Goal: Task Accomplishment & Management: Manage account settings

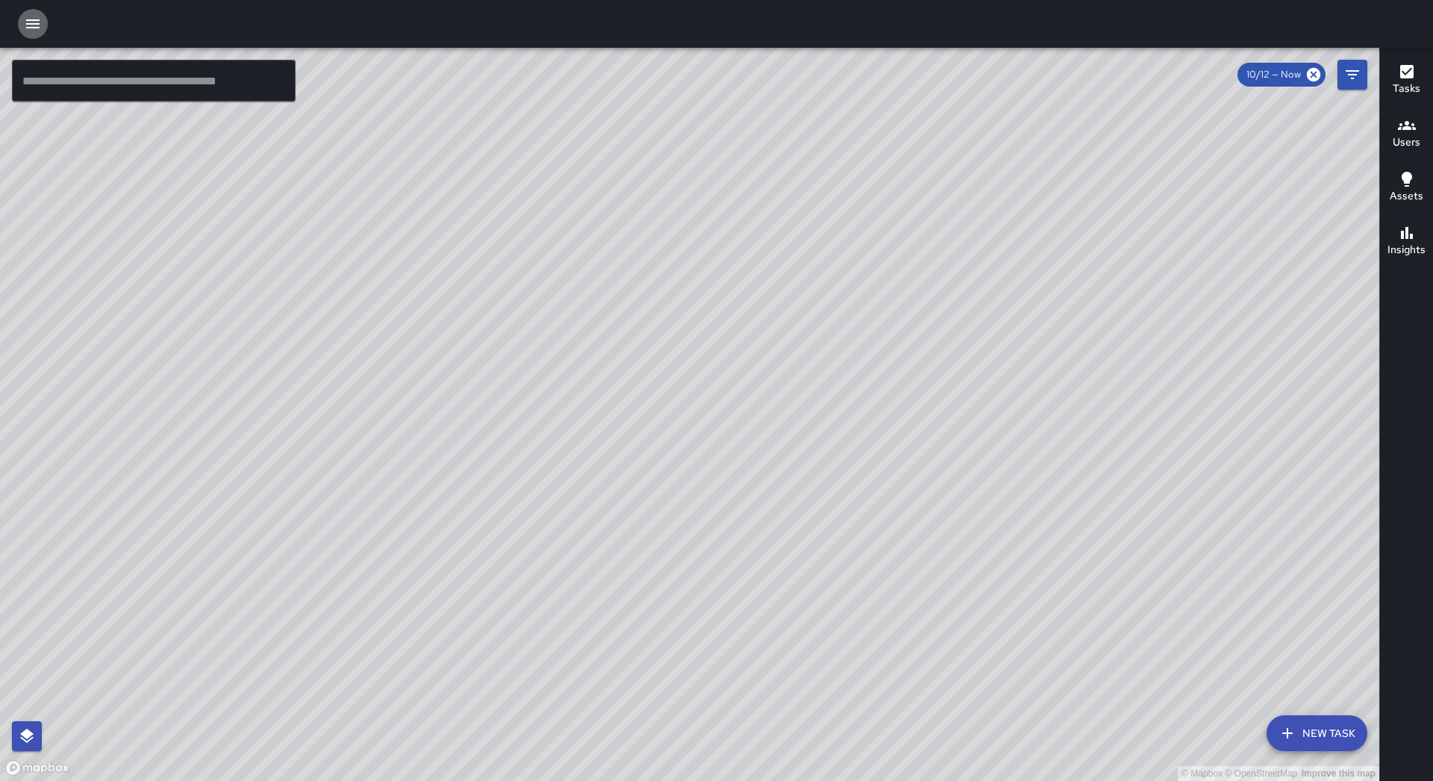
click at [44, 28] on button "button" at bounding box center [33, 24] width 30 height 30
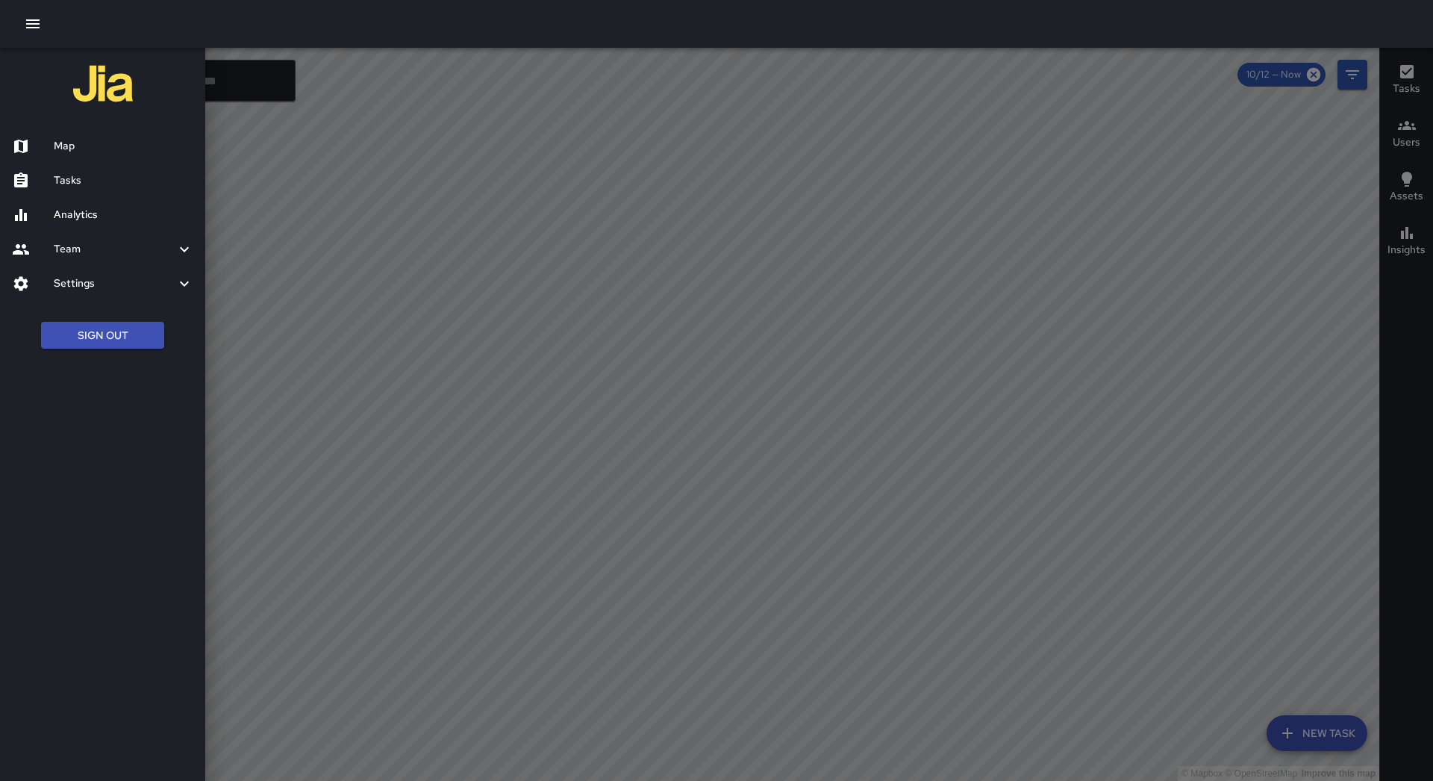
click at [89, 173] on h6 "Tasks" at bounding box center [124, 180] width 140 height 16
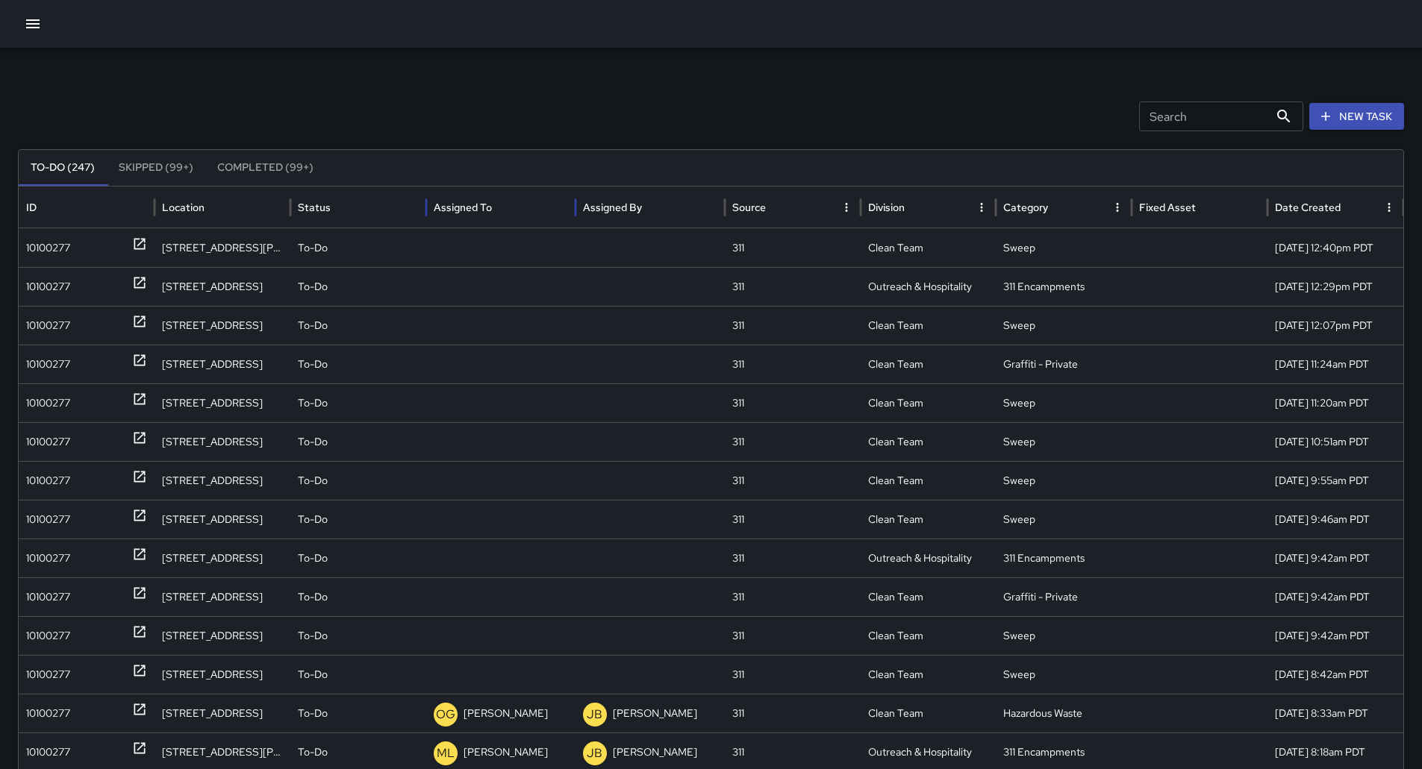
click at [488, 205] on div "Assigned To" at bounding box center [463, 207] width 58 height 13
click at [54, 276] on div "10100277" at bounding box center [48, 287] width 44 height 38
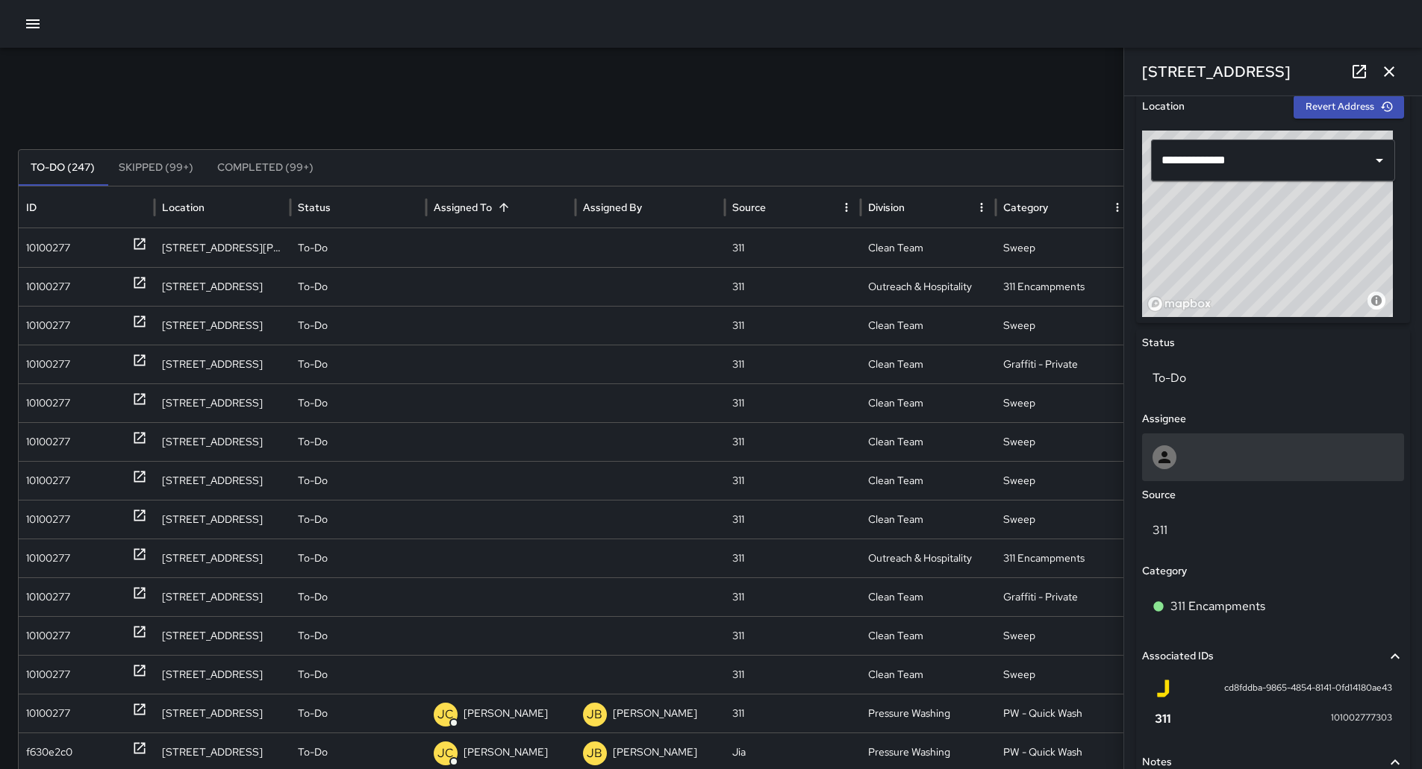
scroll to position [304, 0]
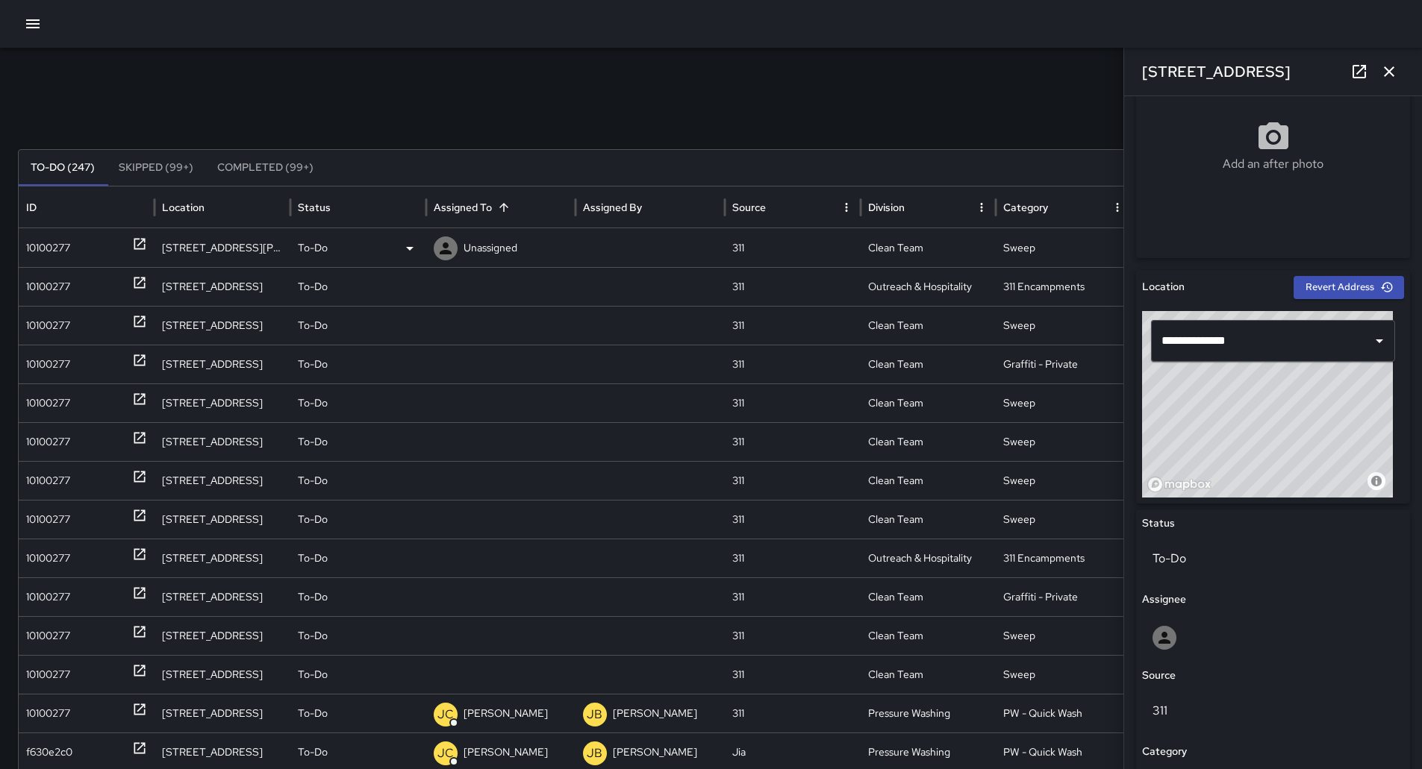
click at [488, 240] on p "Unassigned" at bounding box center [490, 248] width 54 height 38
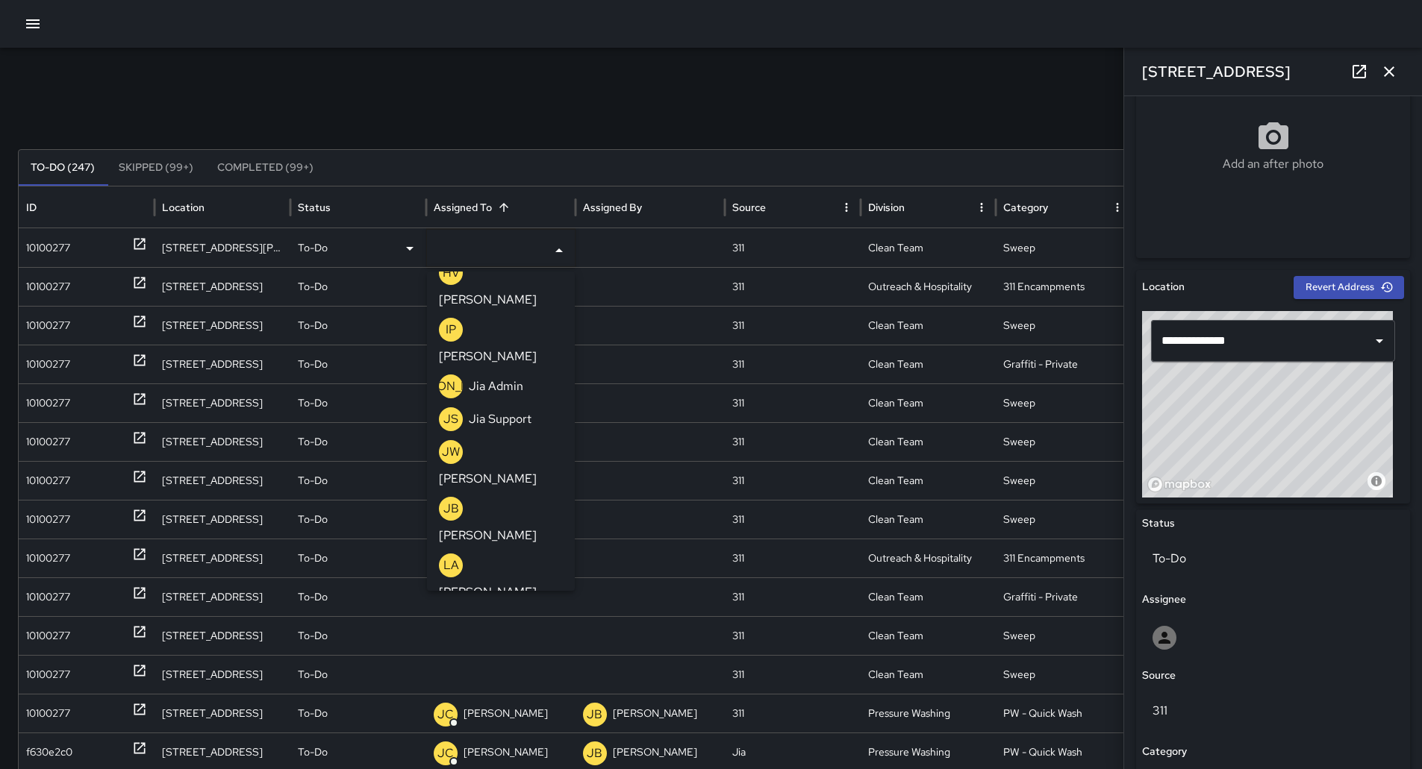
scroll to position [652, 0]
drag, startPoint x: 505, startPoint y: 326, endPoint x: 456, endPoint y: 326, distance: 49.3
click at [501, 660] on div "ML [PERSON_NAME]" at bounding box center [501, 684] width 124 height 48
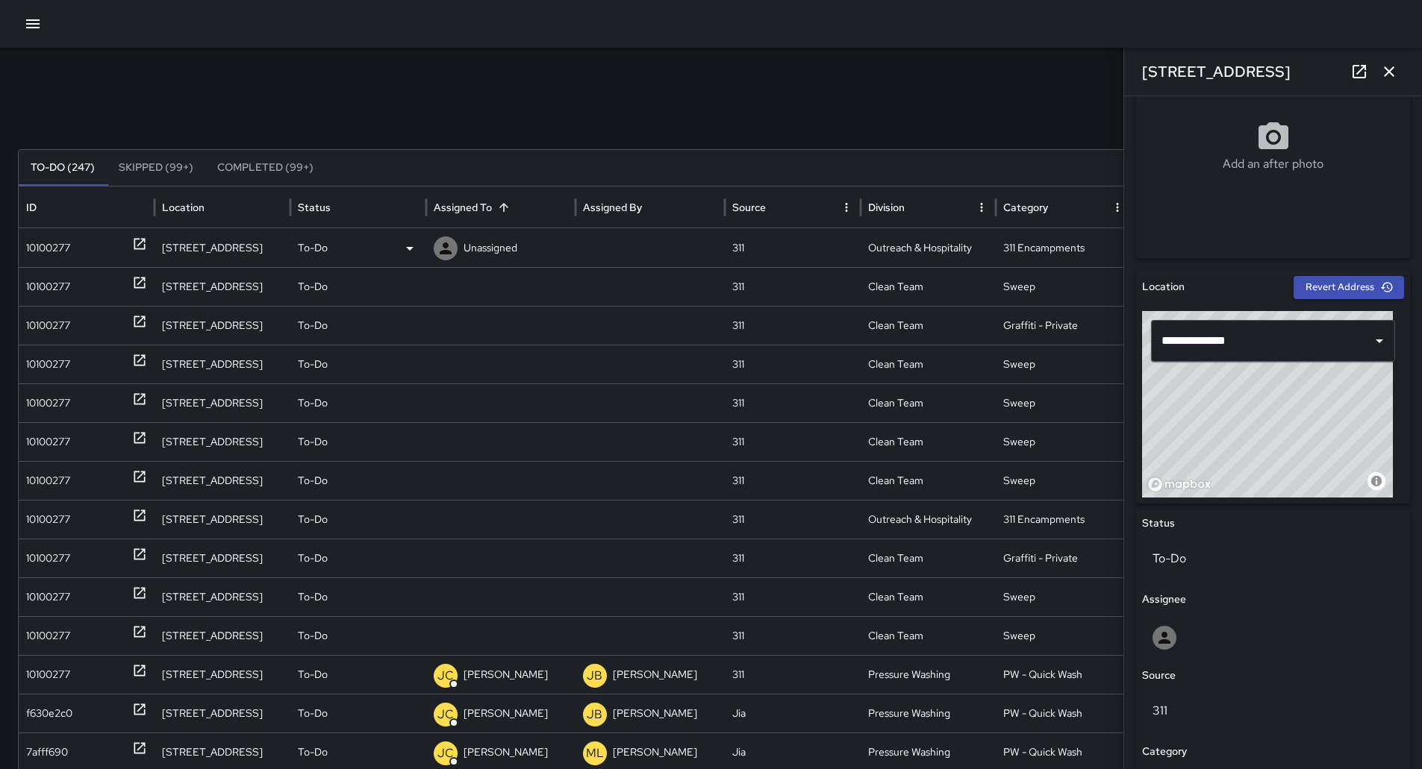
drag, startPoint x: 87, startPoint y: 246, endPoint x: 107, endPoint y: 243, distance: 20.3
click at [86, 245] on div "10100277" at bounding box center [86, 248] width 121 height 38
click at [517, 246] on p "Unassigned" at bounding box center [490, 248] width 54 height 38
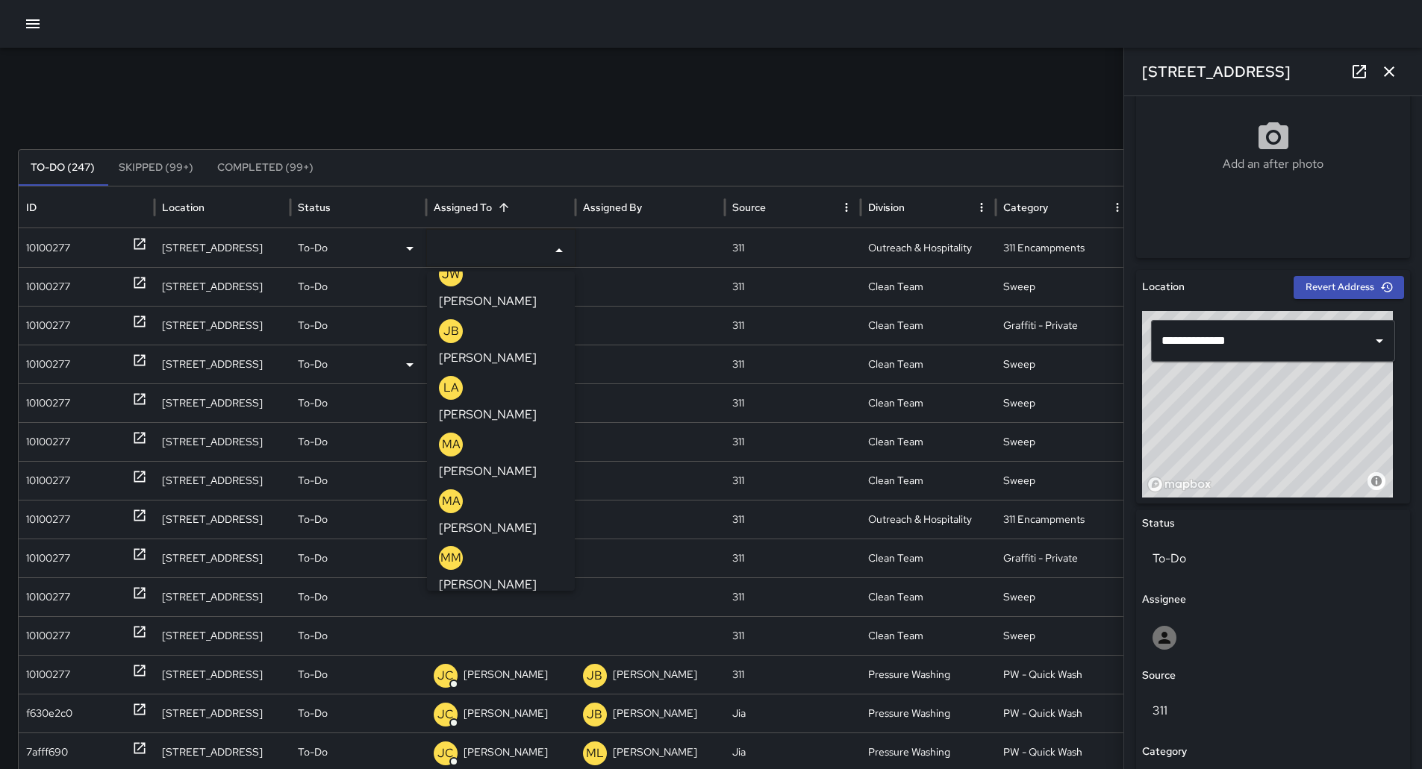
click at [521, 690] on p "[PERSON_NAME]" at bounding box center [488, 699] width 98 height 18
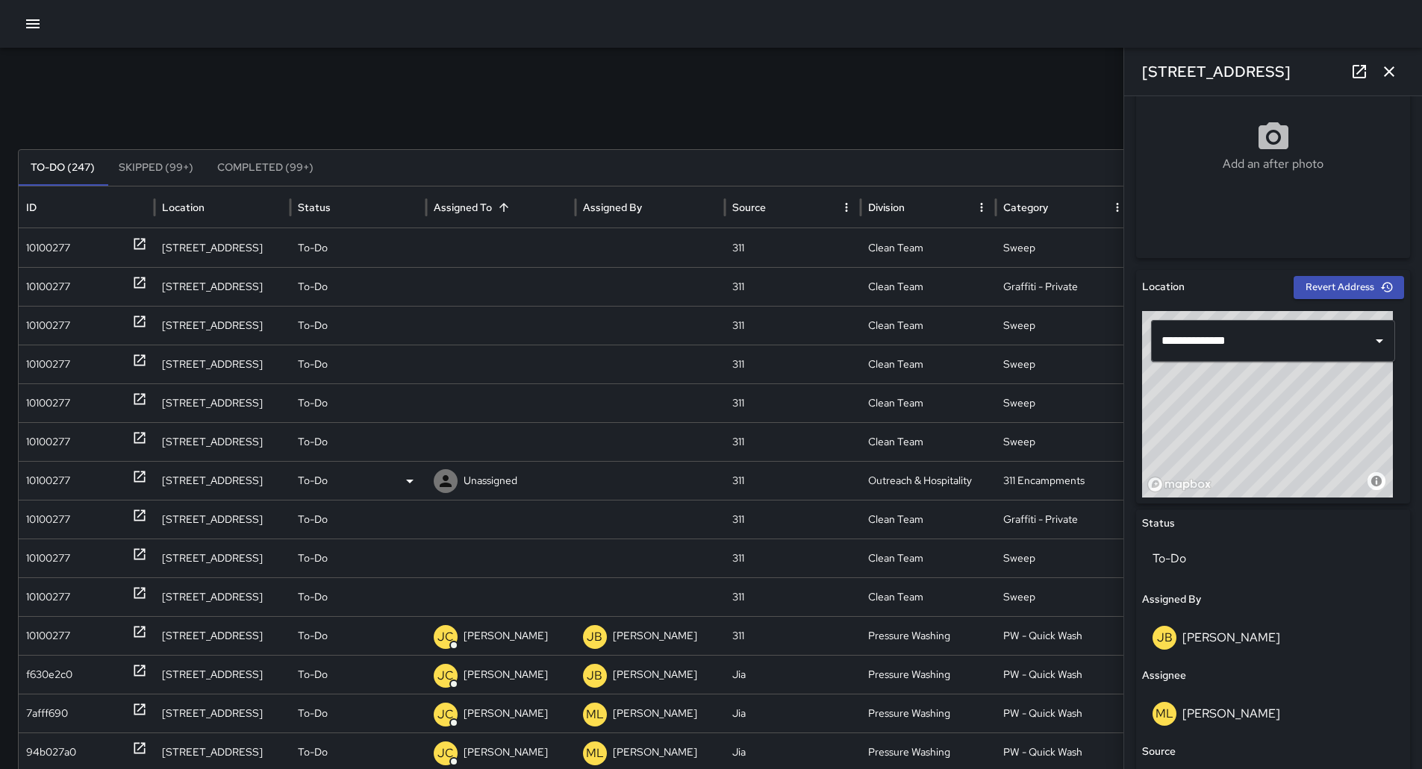
click at [69, 463] on div "10100277" at bounding box center [48, 481] width 44 height 38
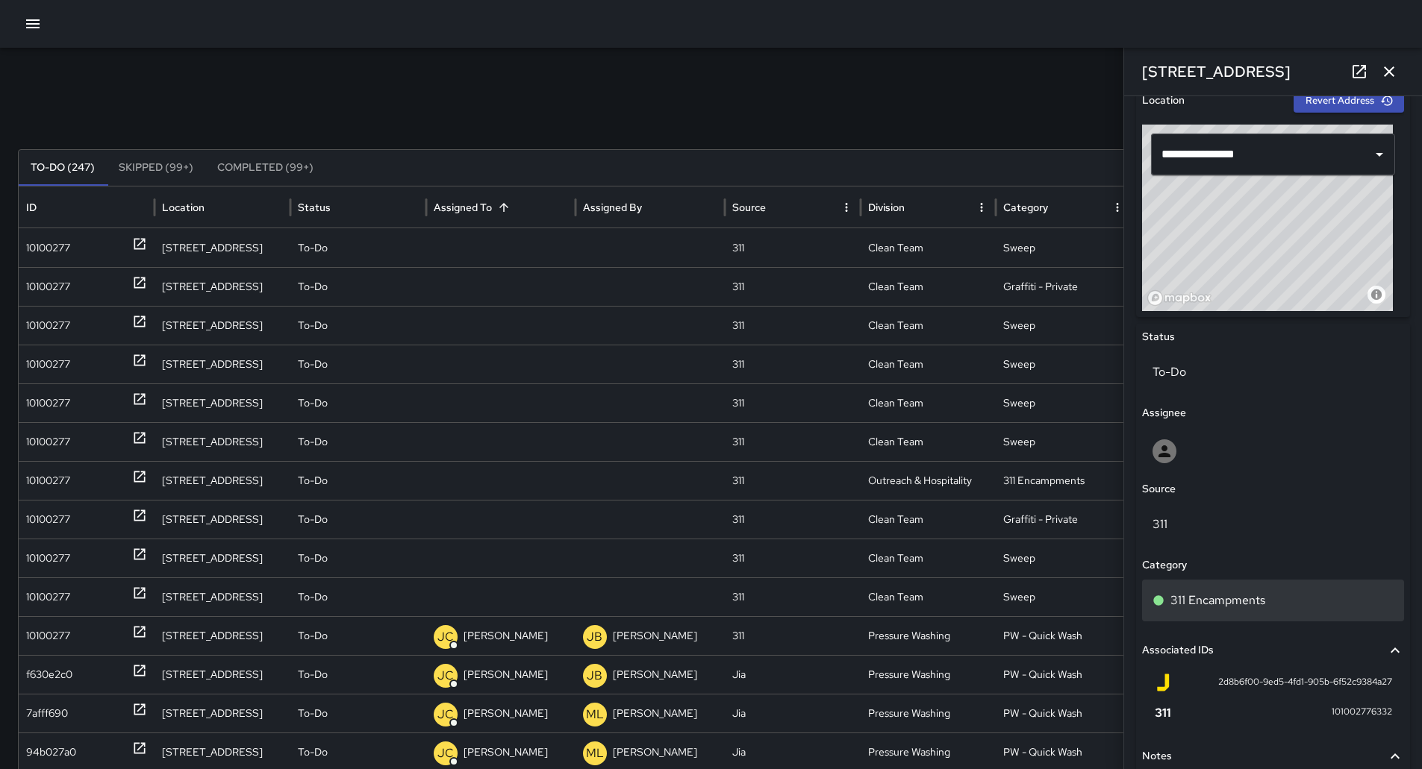
scroll to position [438, 0]
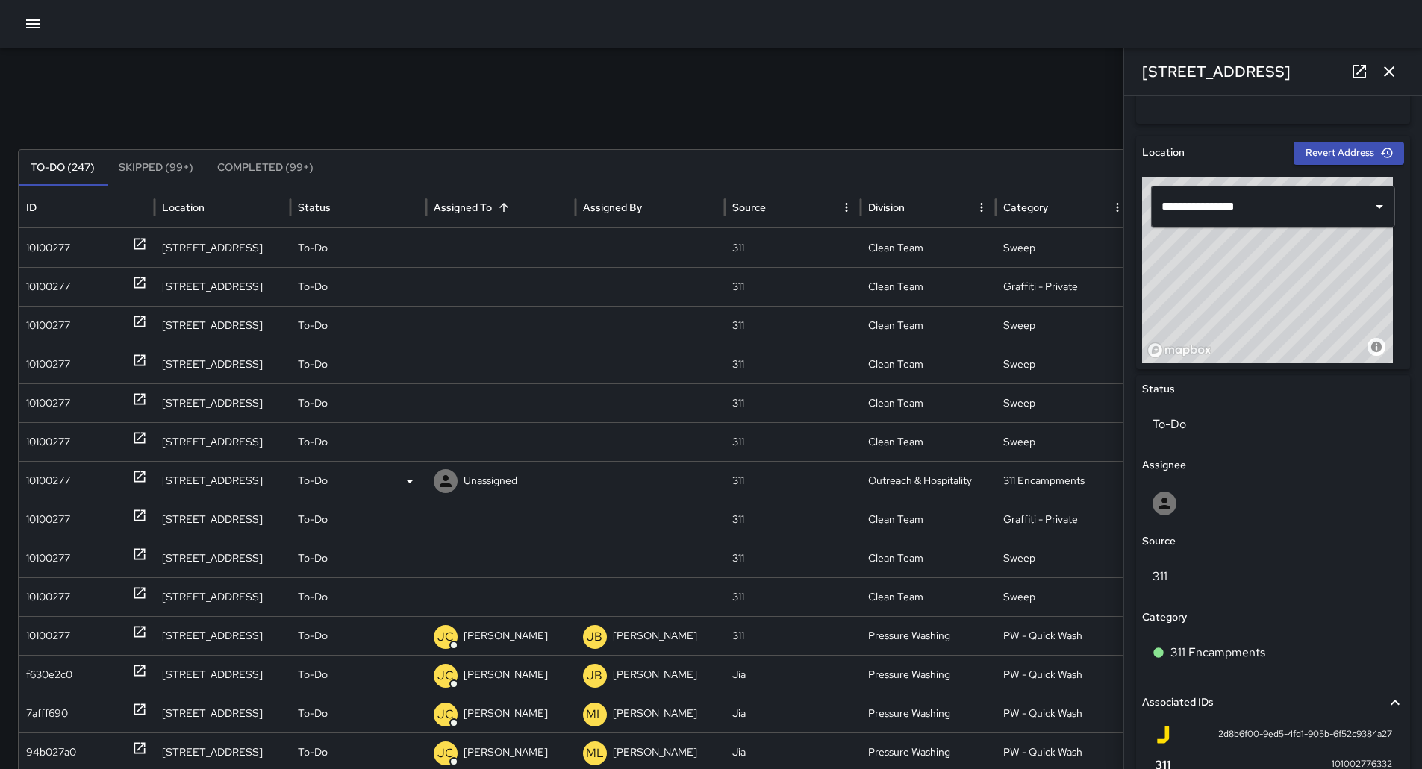
click at [516, 482] on p "Unassigned" at bounding box center [490, 481] width 54 height 38
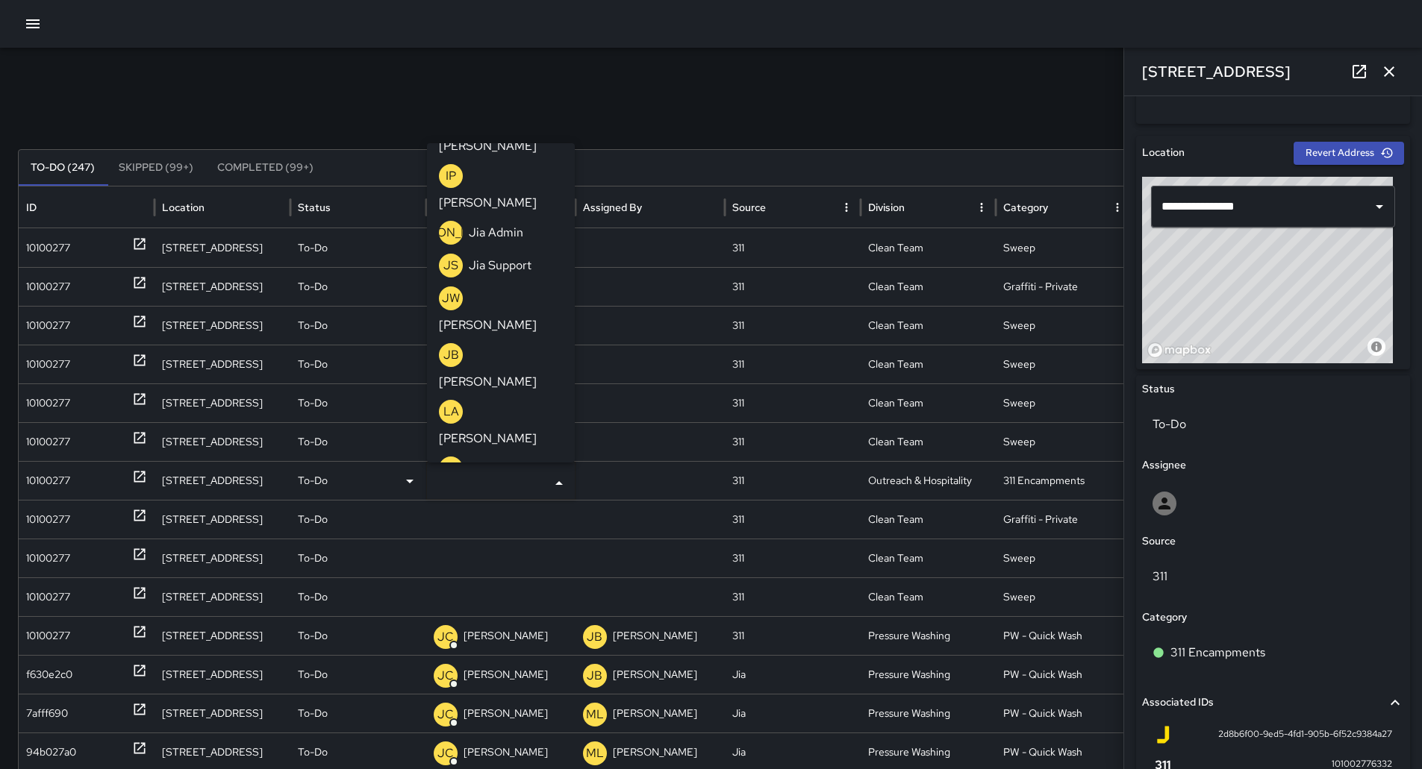
scroll to position [652, 0]
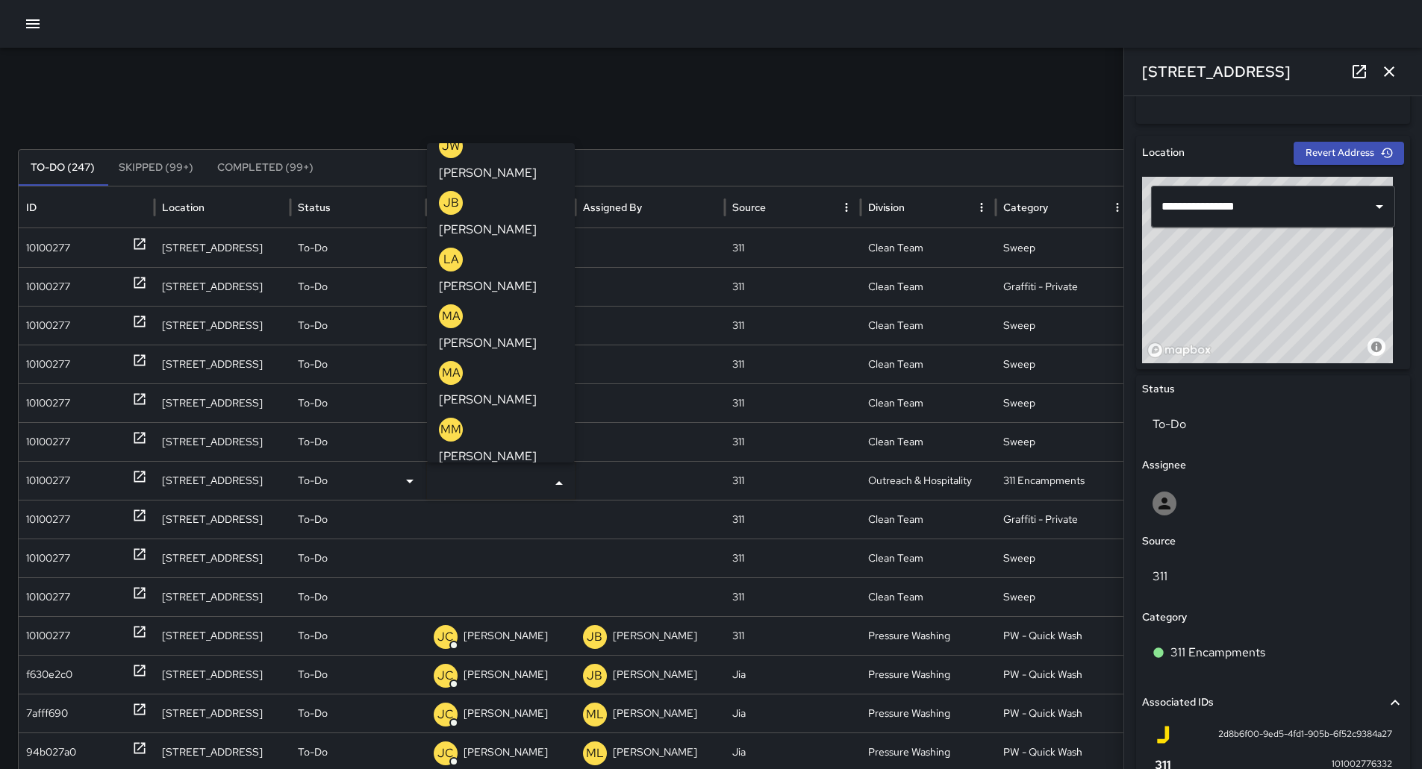
click at [516, 561] on p "[PERSON_NAME]" at bounding box center [488, 570] width 98 height 18
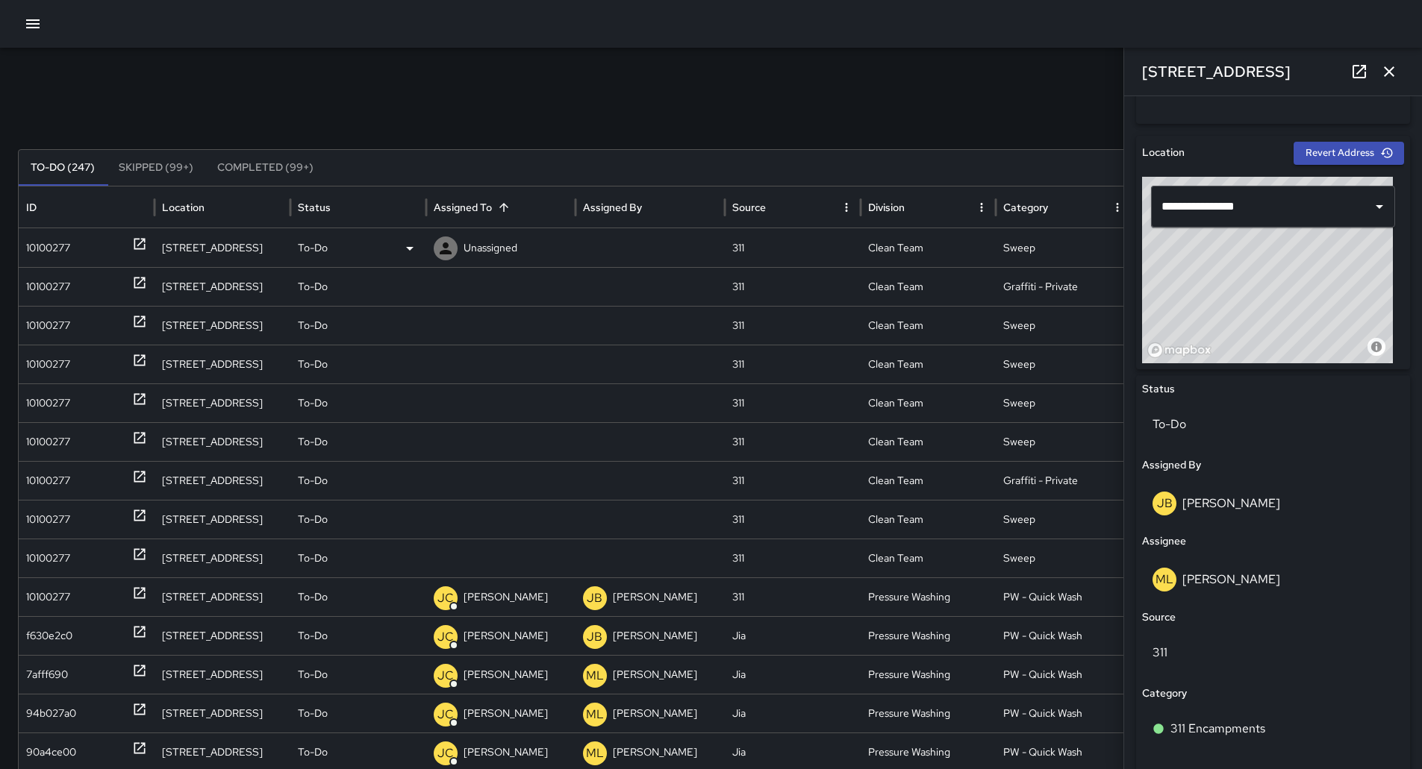
click at [61, 255] on div "10100277" at bounding box center [48, 248] width 44 height 38
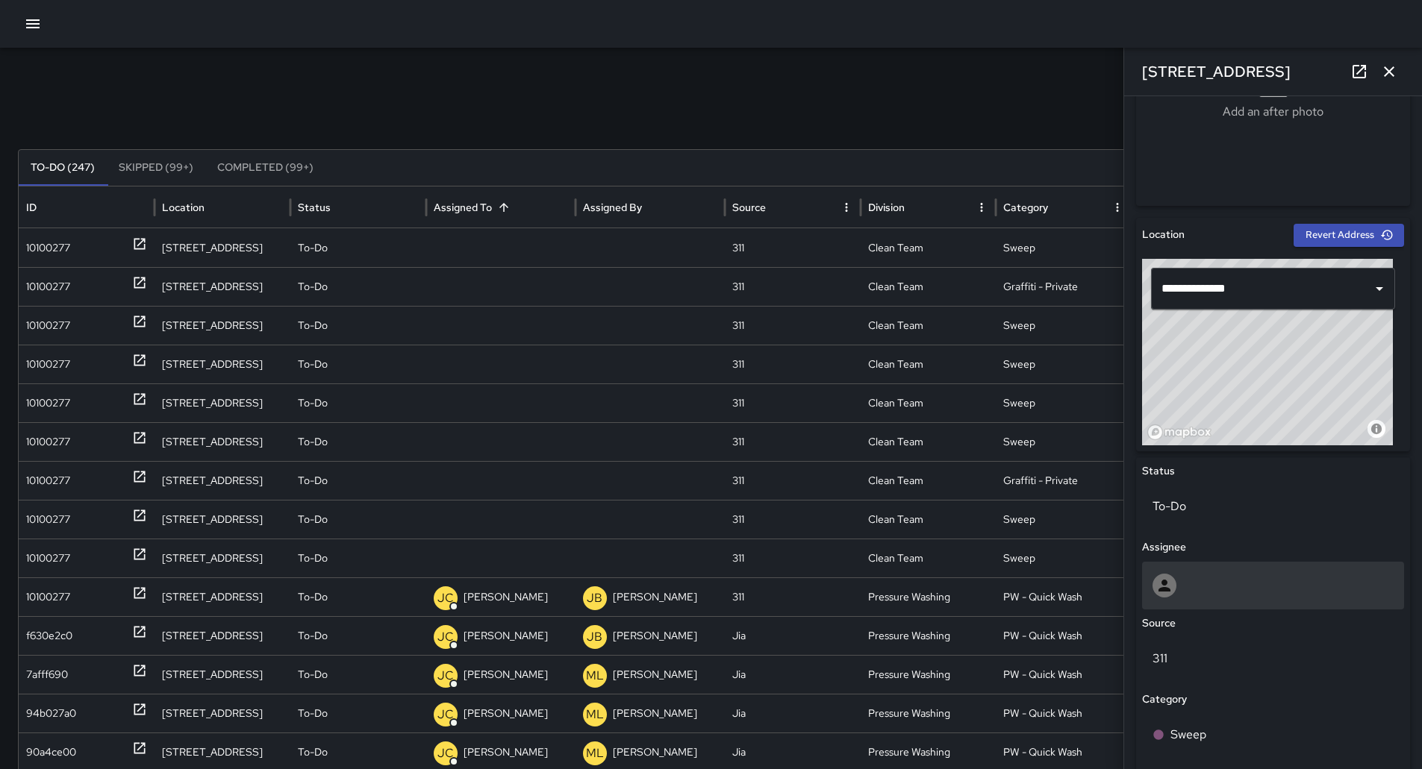
scroll to position [522, 0]
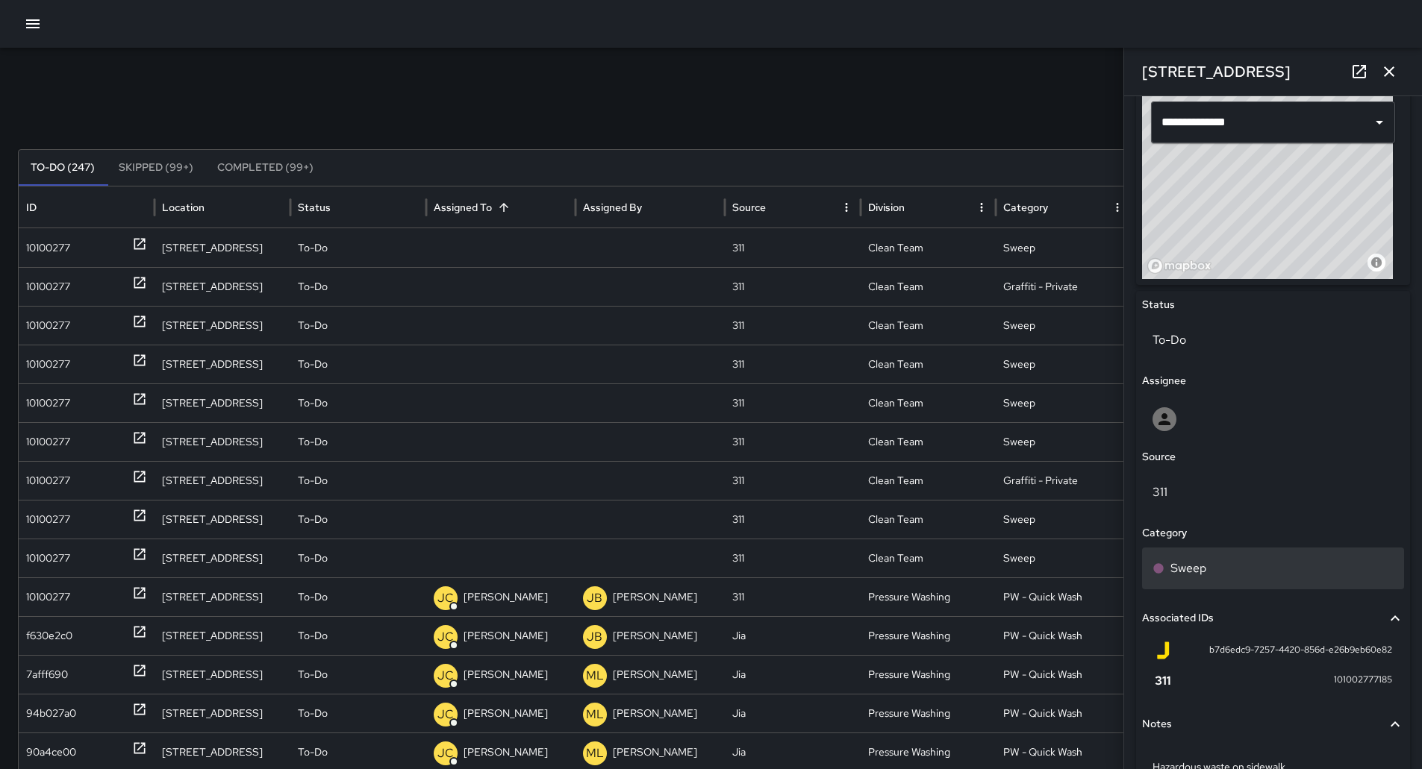
click at [1215, 567] on div "Sweep" at bounding box center [1272, 569] width 241 height 18
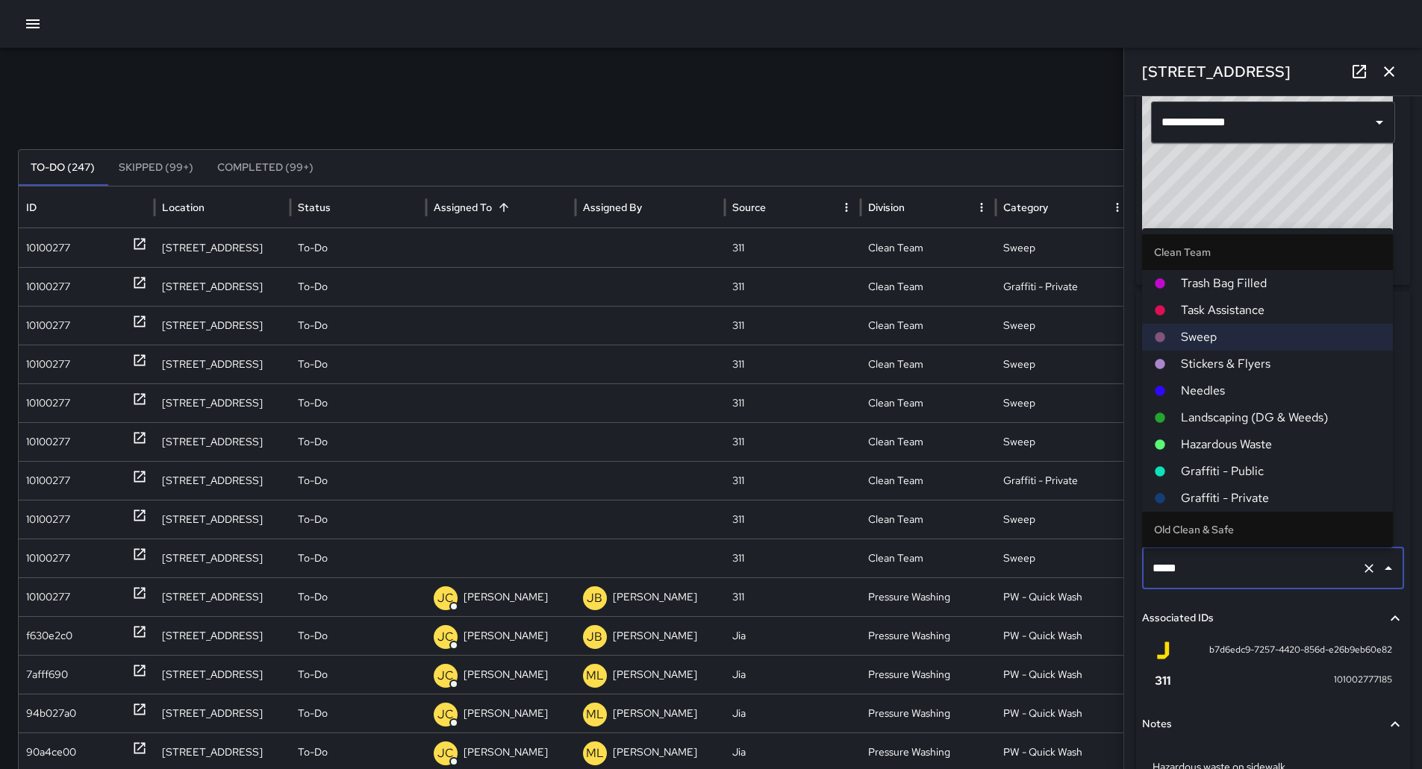
click at [1256, 436] on span "Hazardous Waste" at bounding box center [1281, 445] width 200 height 18
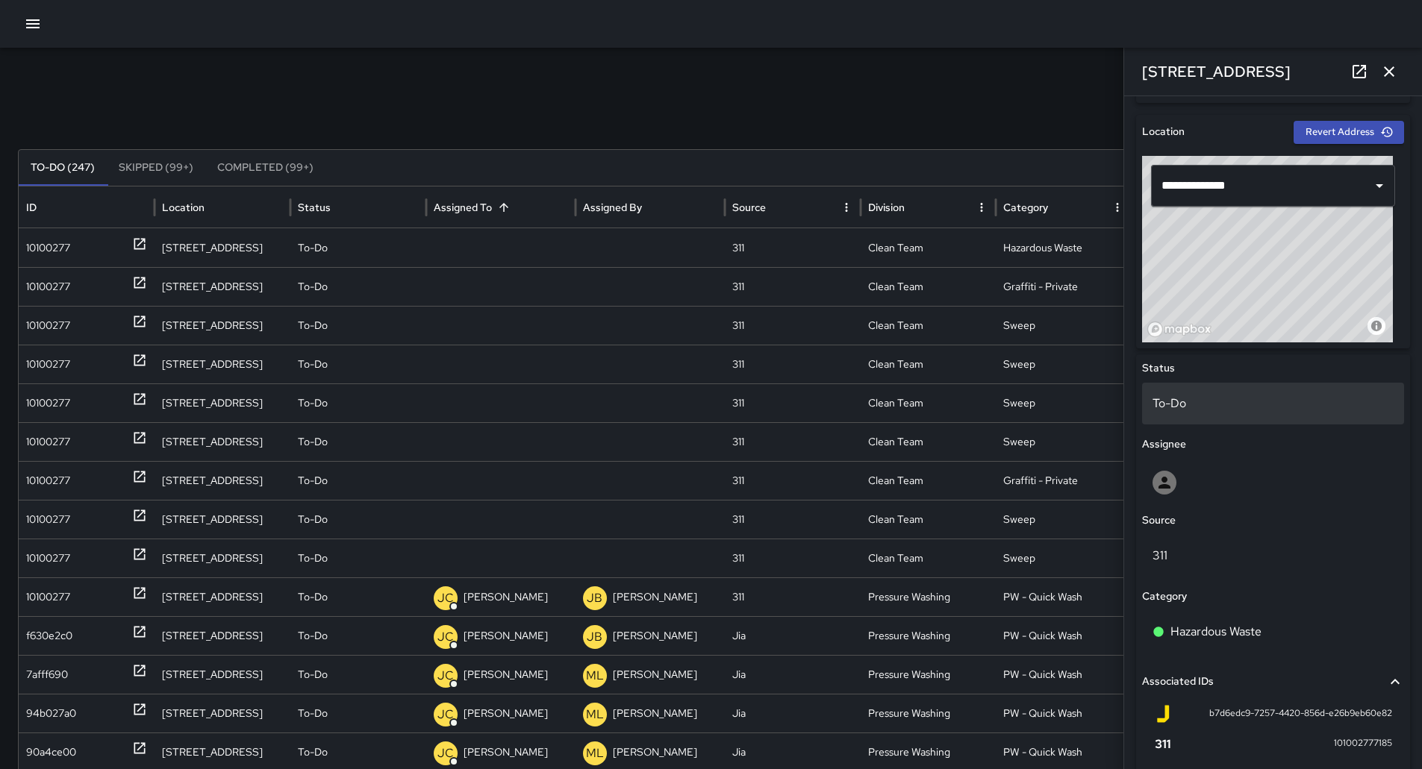
scroll to position [602, 0]
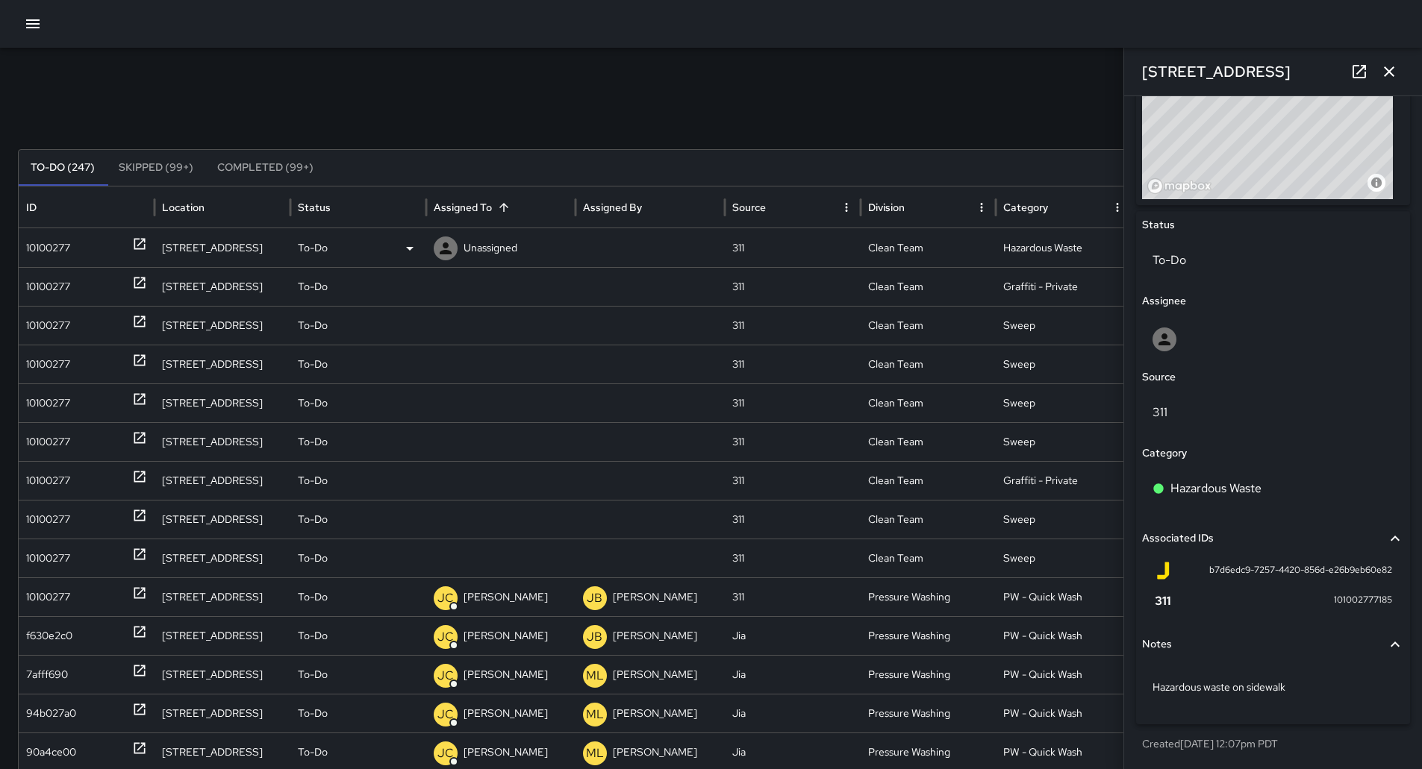
click at [495, 240] on p "Unassigned" at bounding box center [490, 248] width 54 height 38
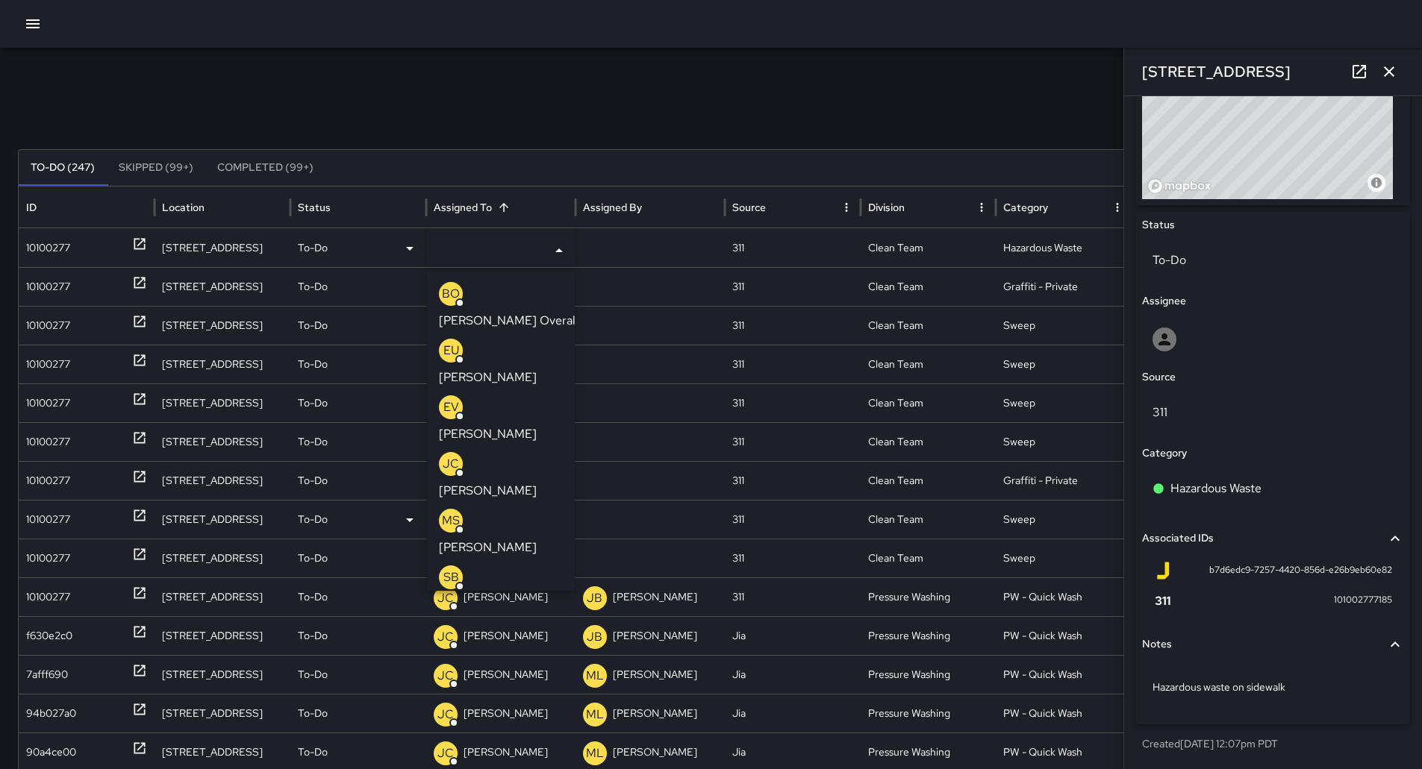
click at [513, 561] on li "SB [PERSON_NAME]" at bounding box center [501, 589] width 148 height 57
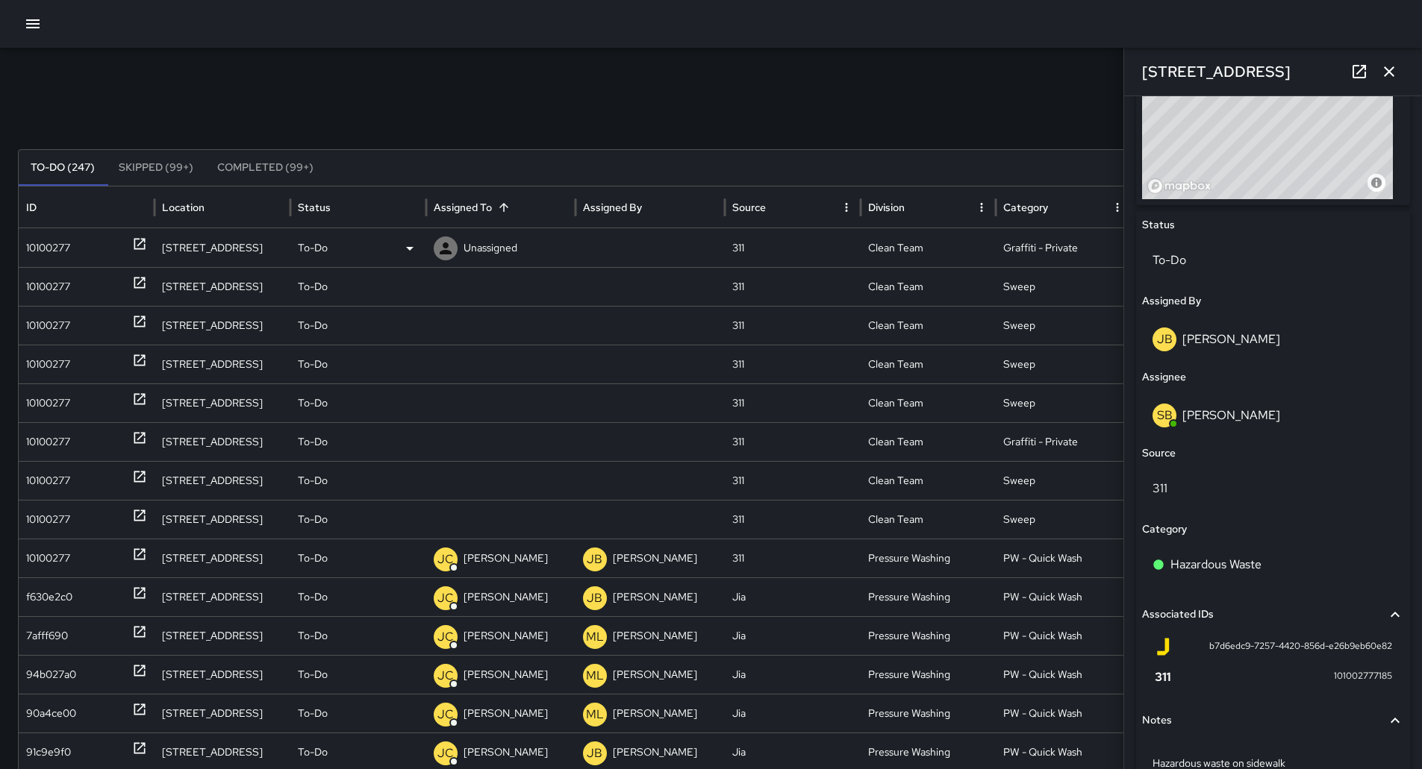
click at [63, 244] on div "10100277" at bounding box center [48, 248] width 44 height 38
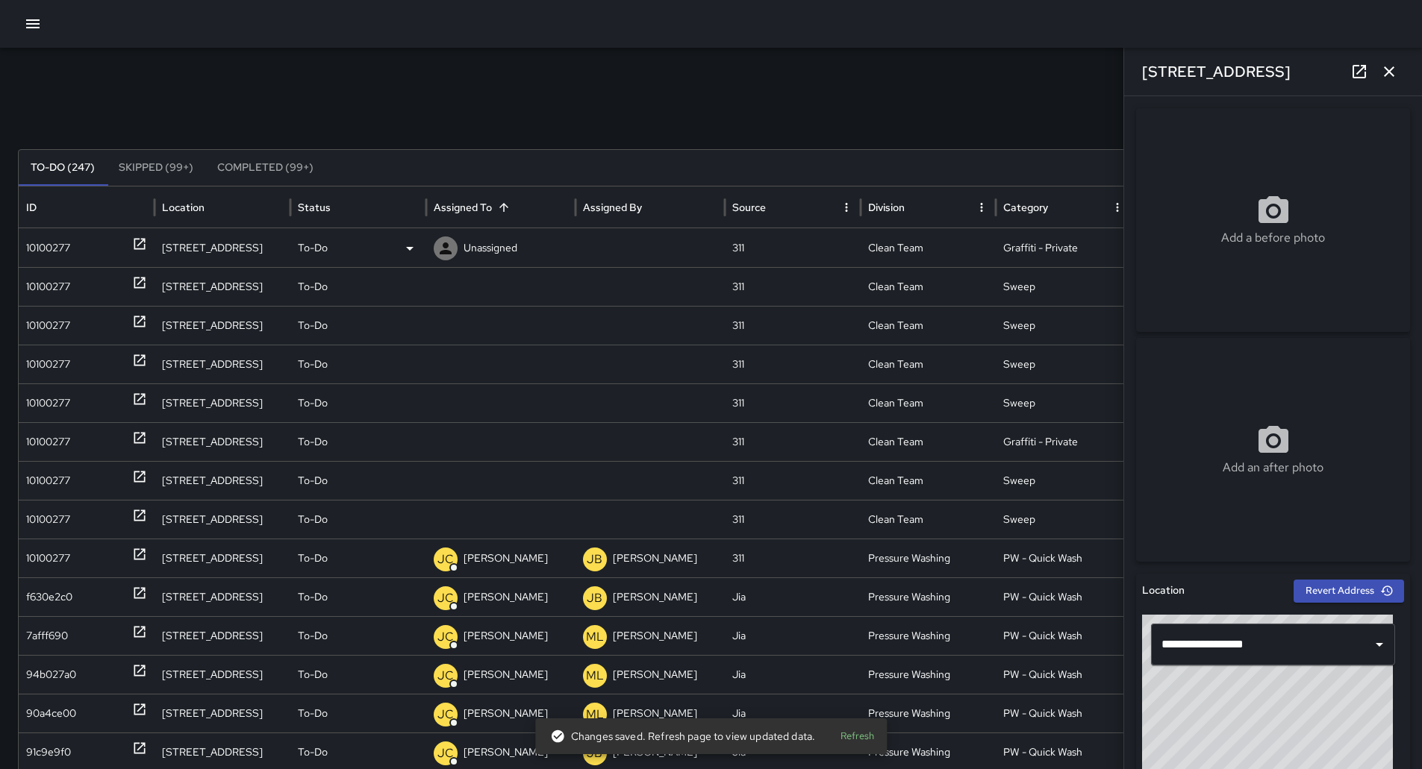
click at [51, 243] on div "10100277" at bounding box center [48, 248] width 44 height 38
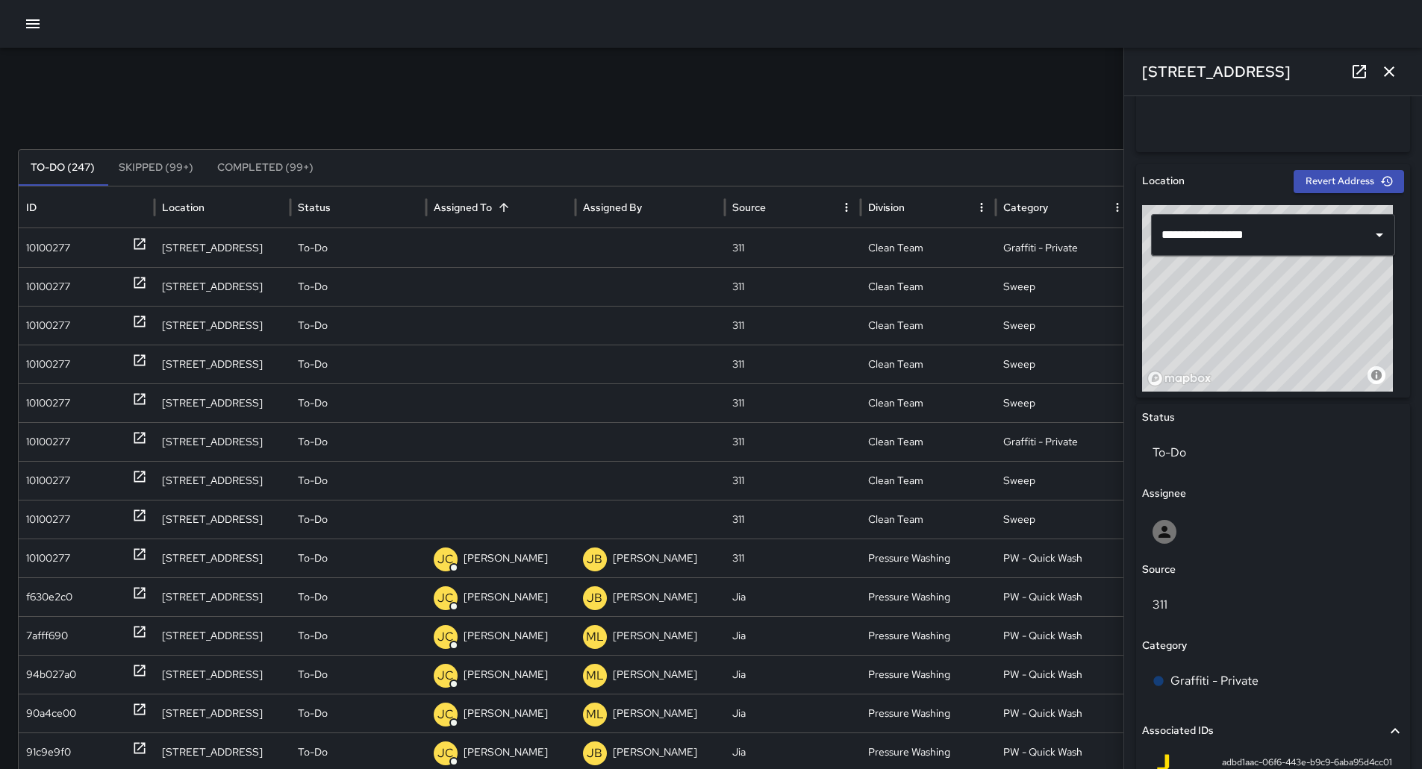
scroll to position [373, 0]
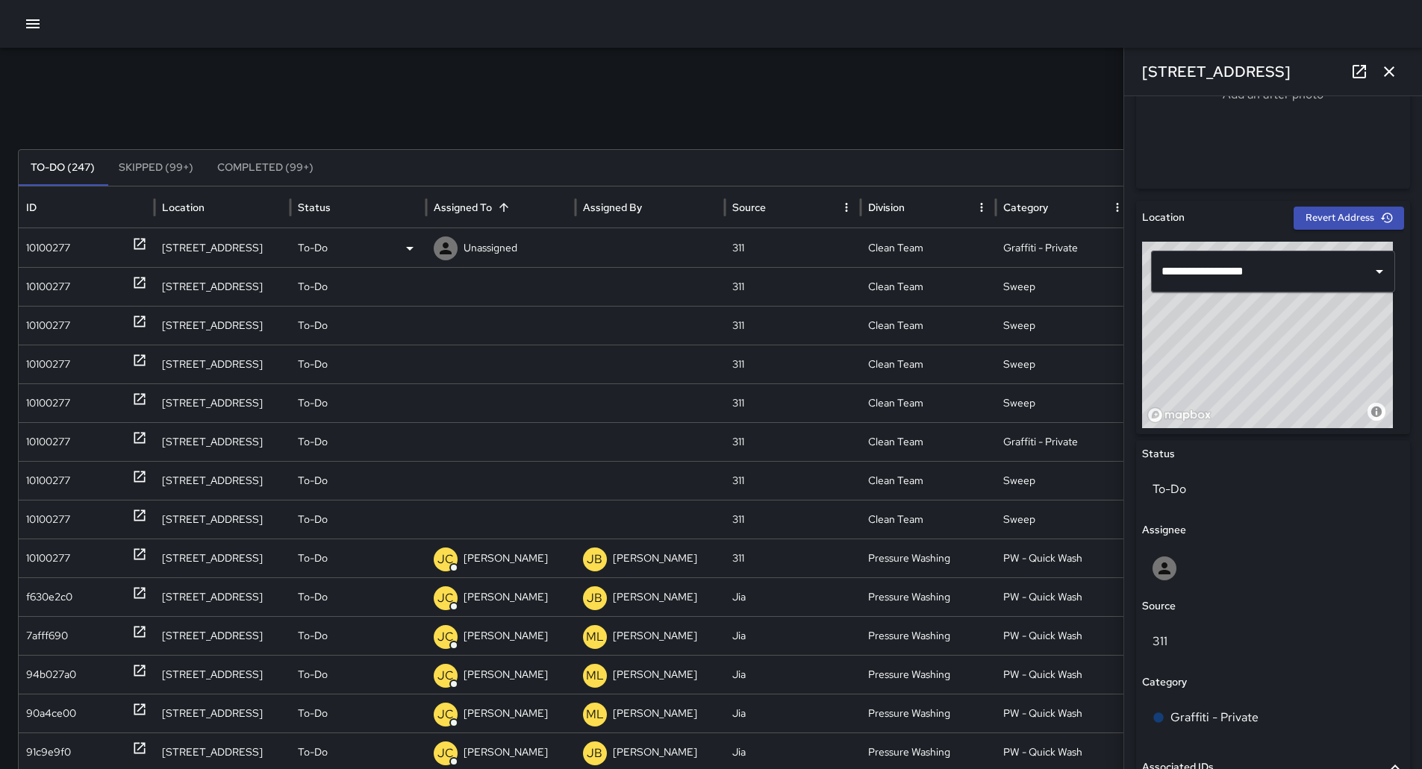
click at [500, 248] on p "Unassigned" at bounding box center [490, 248] width 54 height 38
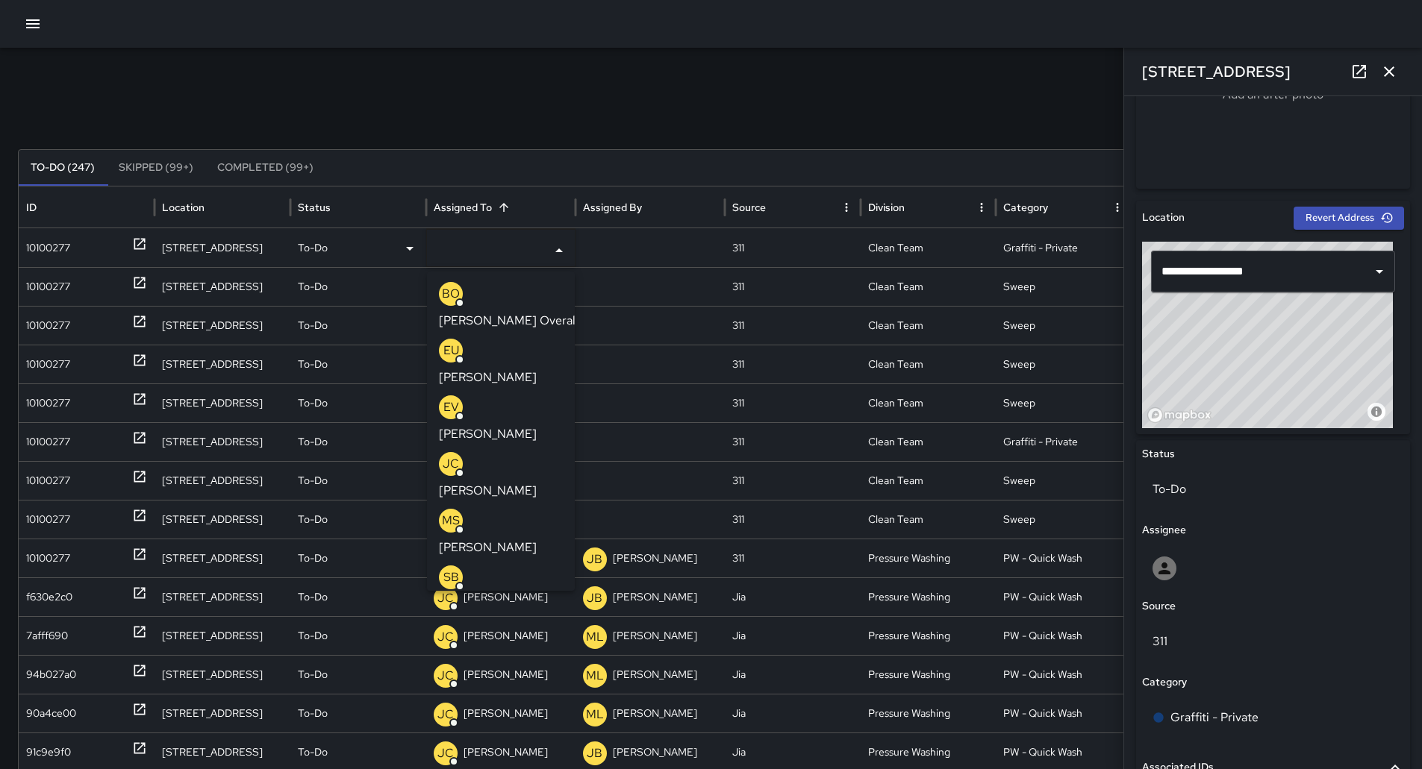
click at [521, 369] on p "[PERSON_NAME]" at bounding box center [488, 378] width 98 height 18
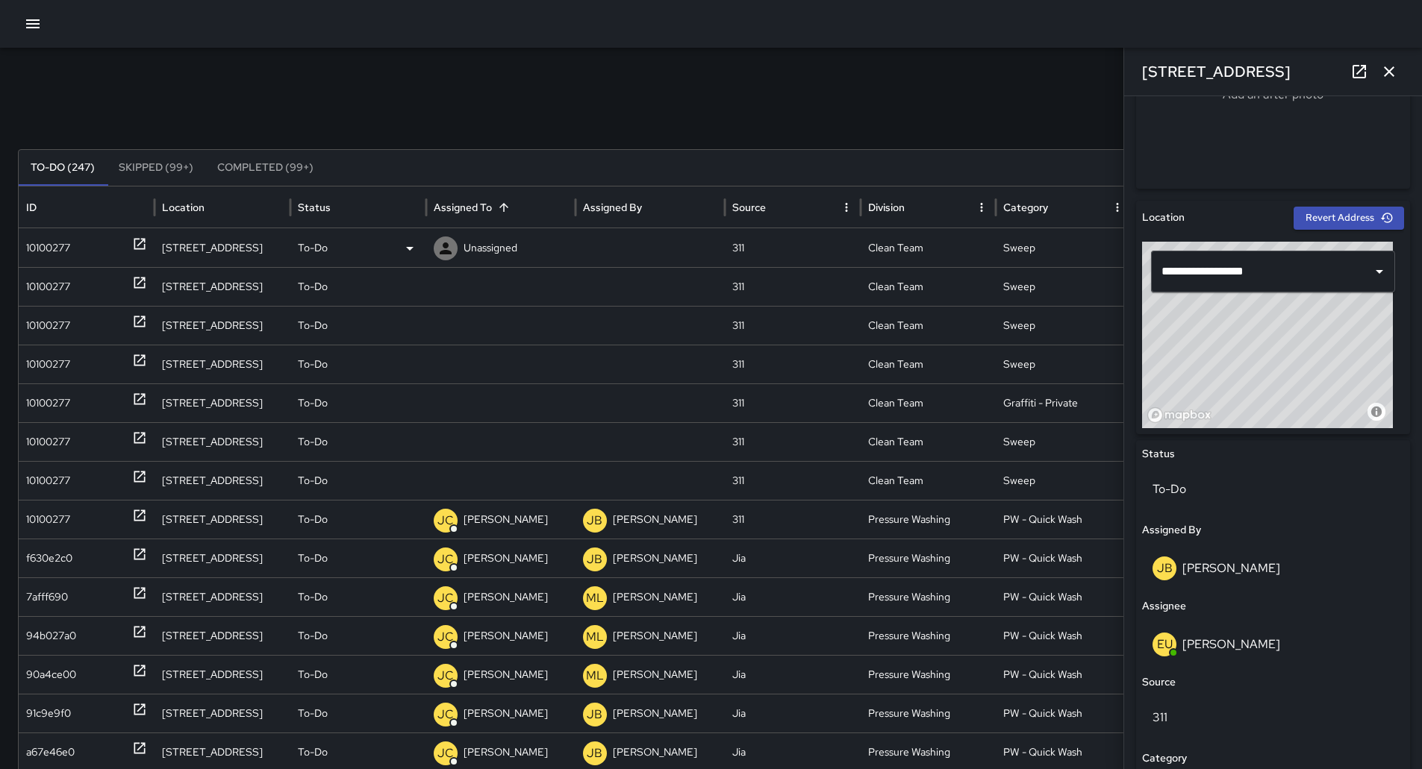
click at [67, 254] on div "10100277" at bounding box center [48, 248] width 44 height 38
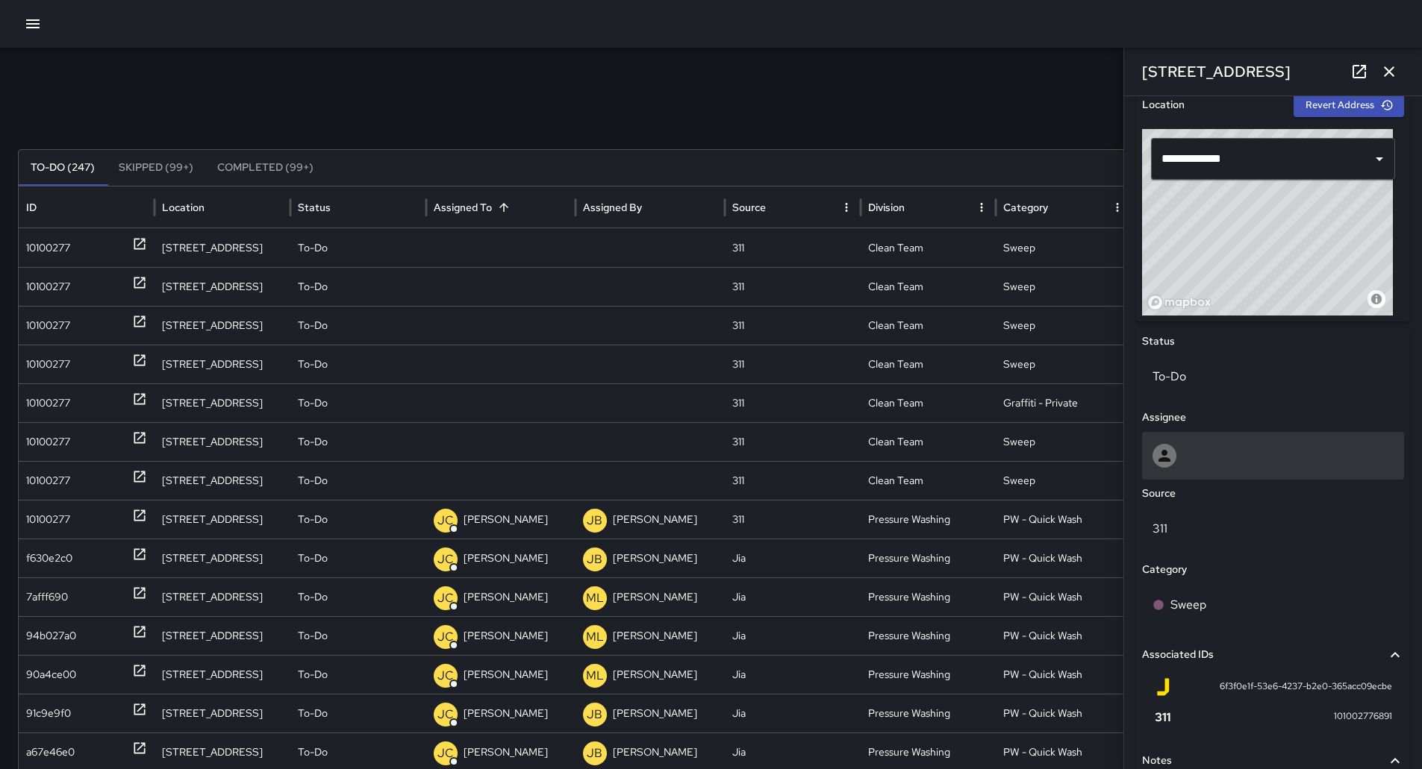
scroll to position [483, 0]
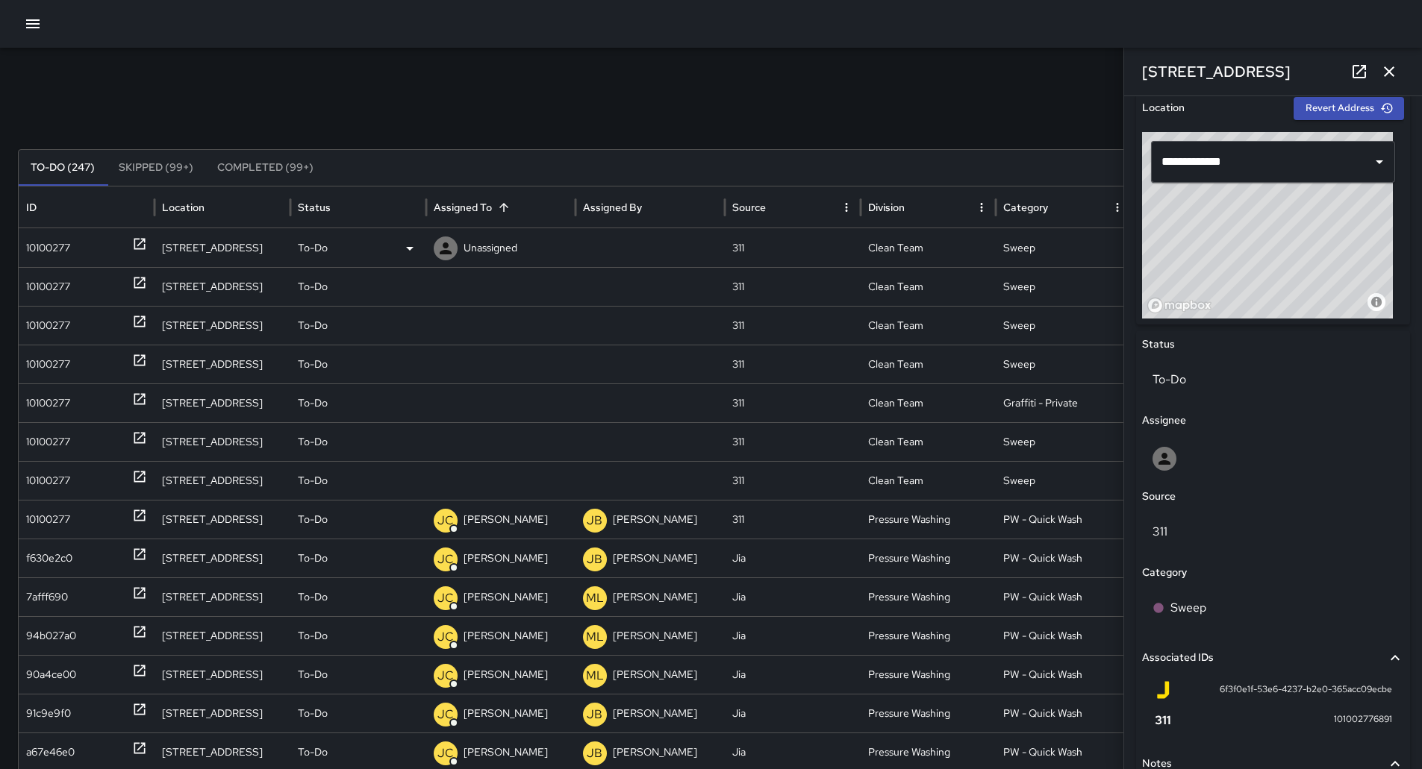
click at [472, 258] on p "Unassigned" at bounding box center [490, 248] width 54 height 38
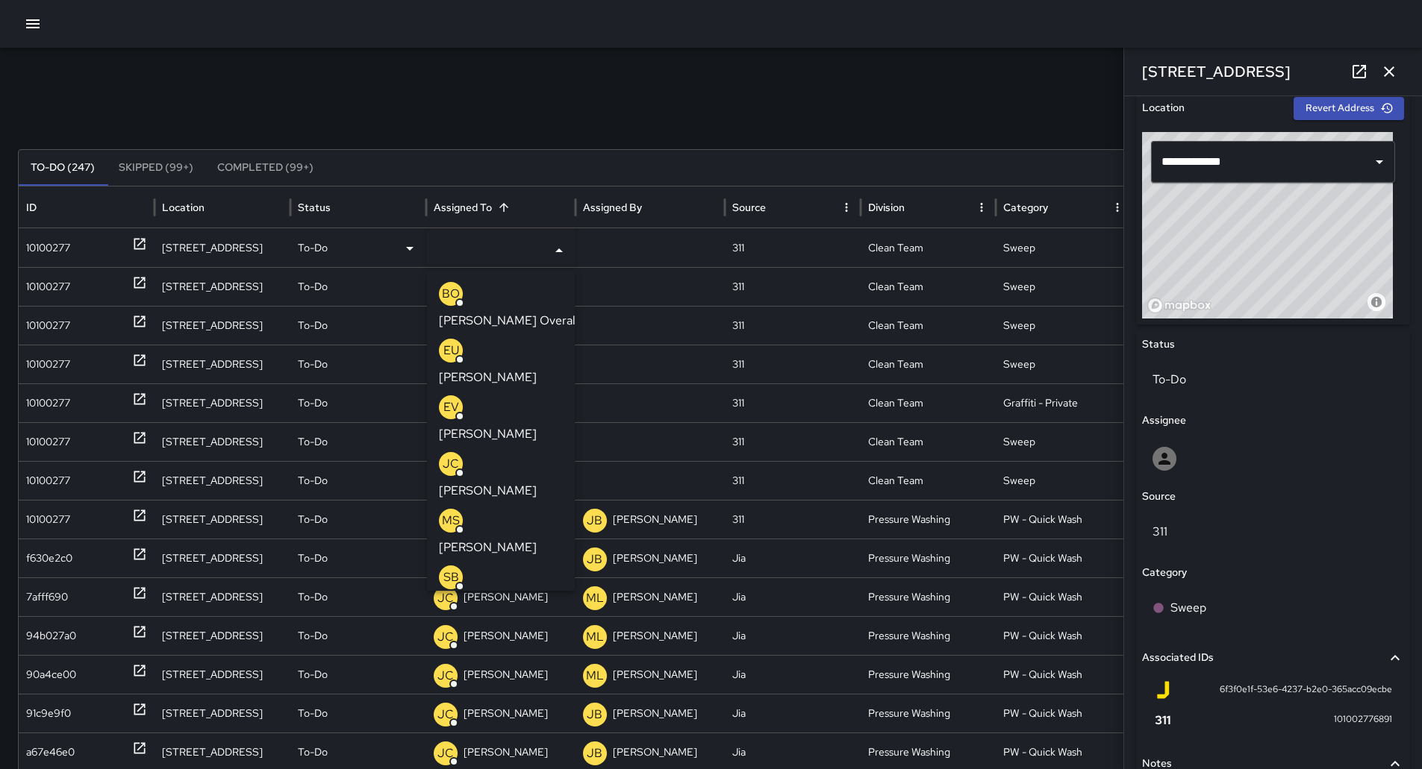
click at [532, 595] on p "[PERSON_NAME]" at bounding box center [488, 604] width 98 height 18
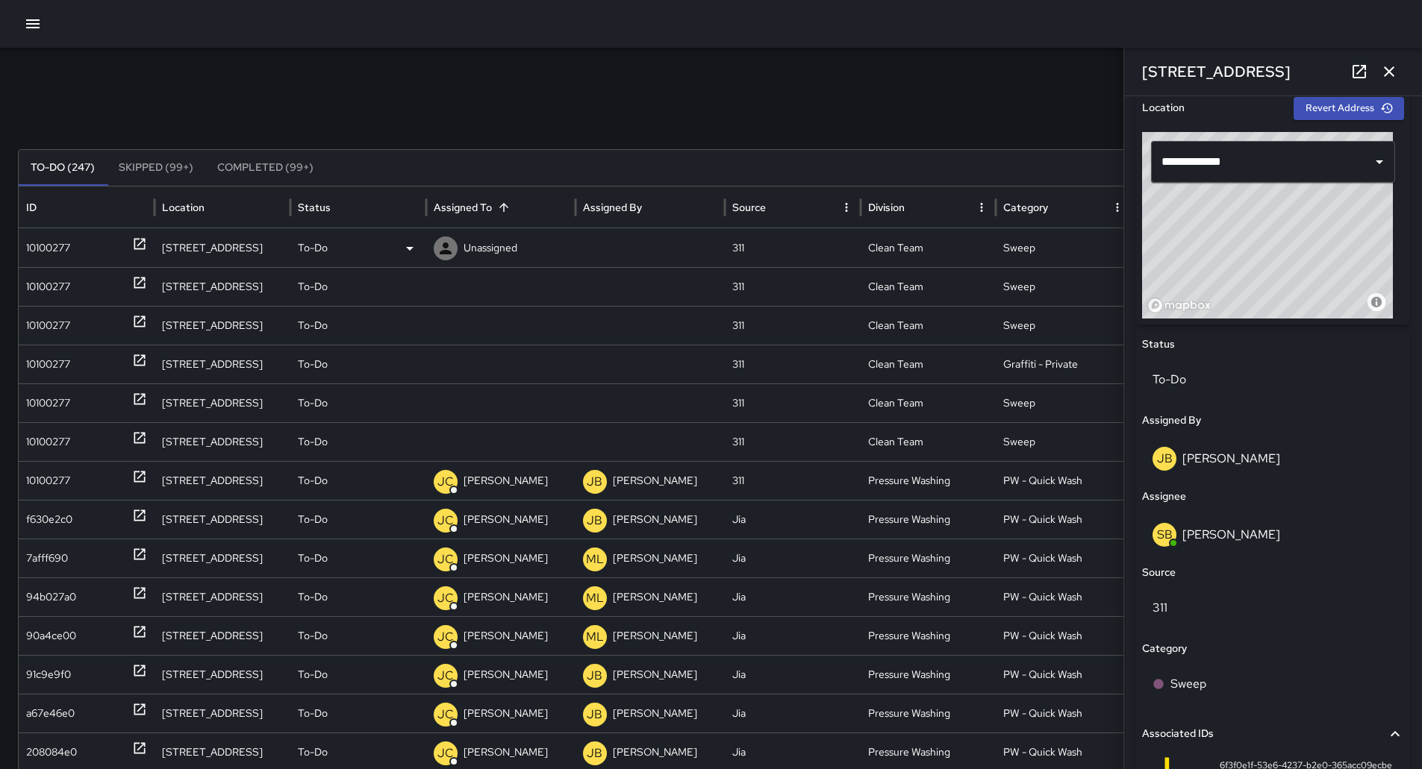
click at [52, 244] on div "10100277" at bounding box center [48, 248] width 44 height 38
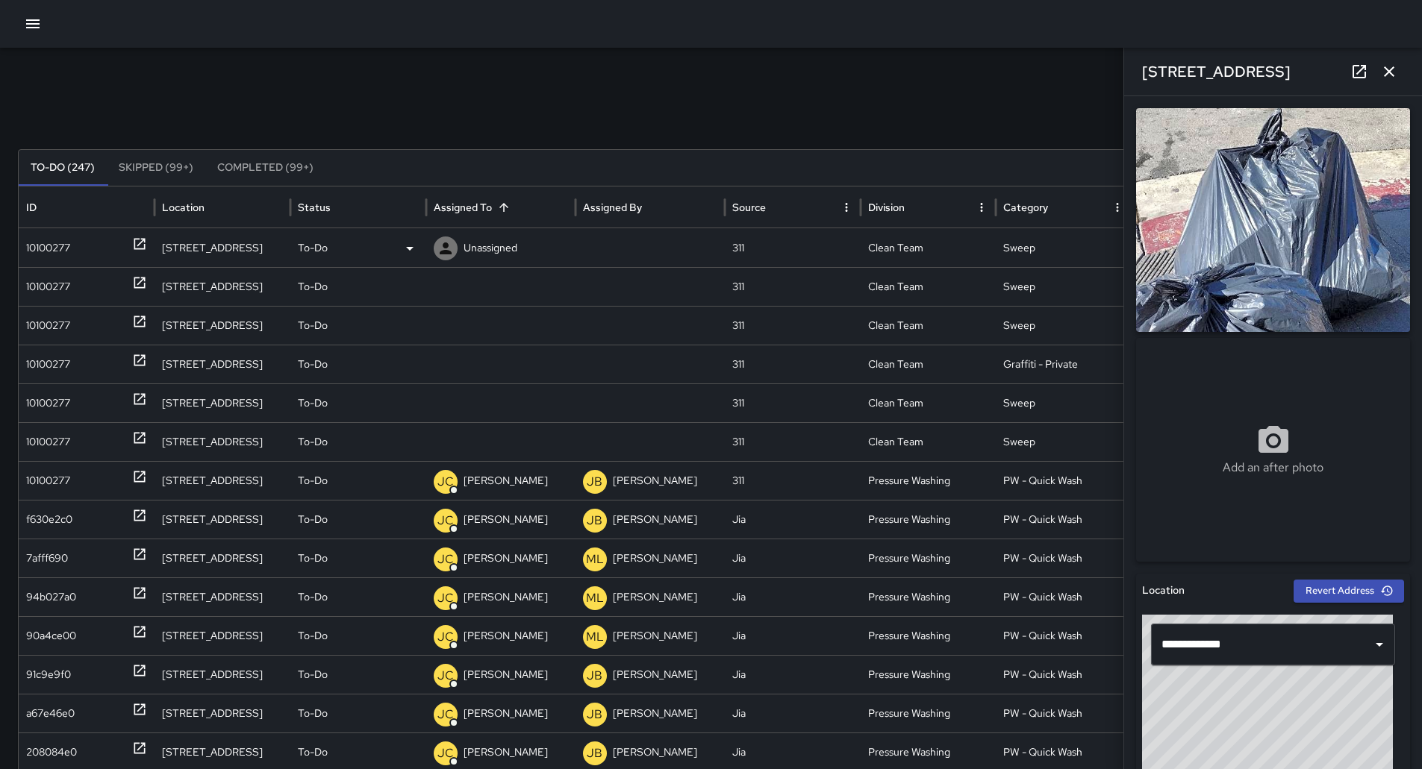
click at [384, 245] on div "To-Do" at bounding box center [358, 248] width 121 height 38
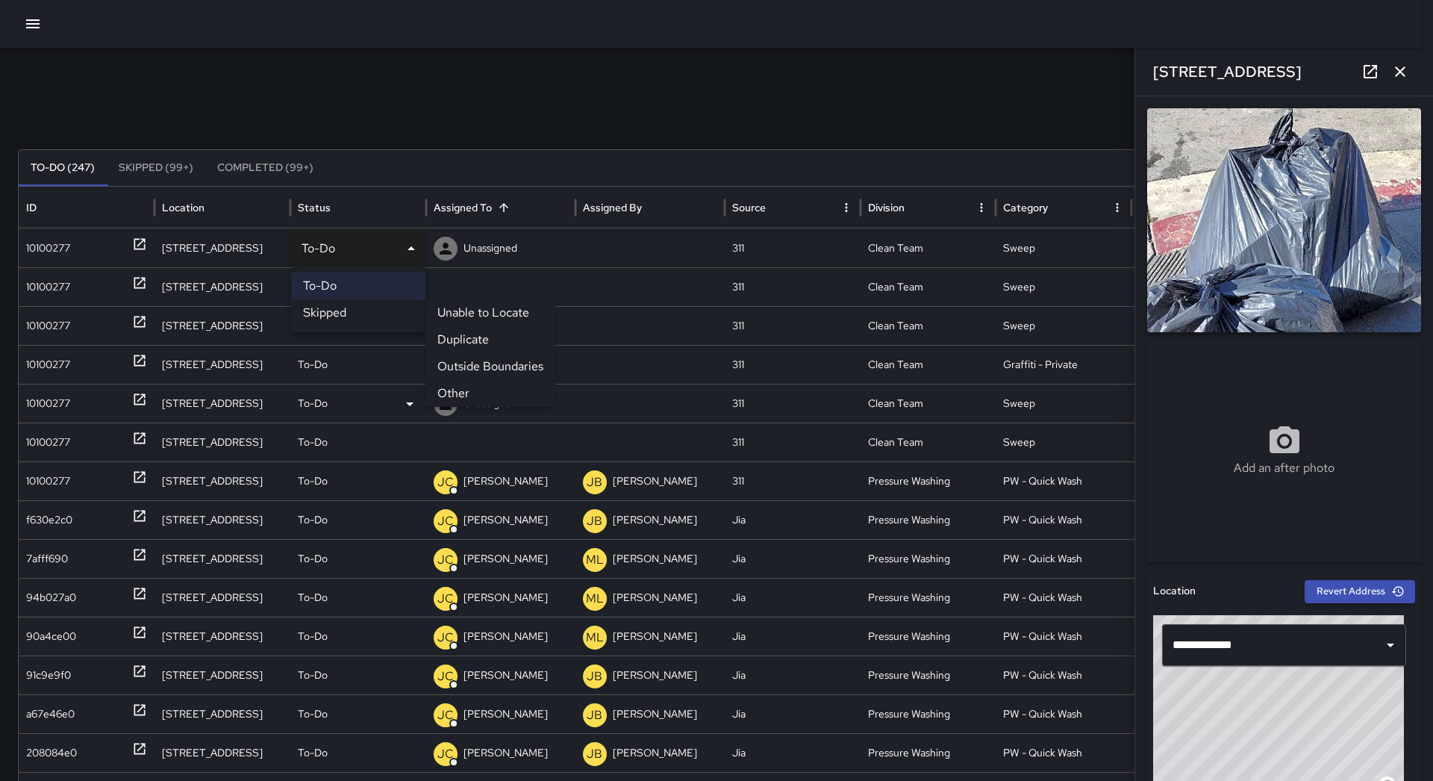
drag, startPoint x: 450, startPoint y: 384, endPoint x: 371, endPoint y: 369, distance: 80.5
click at [449, 384] on li "Other" at bounding box center [490, 393] width 130 height 27
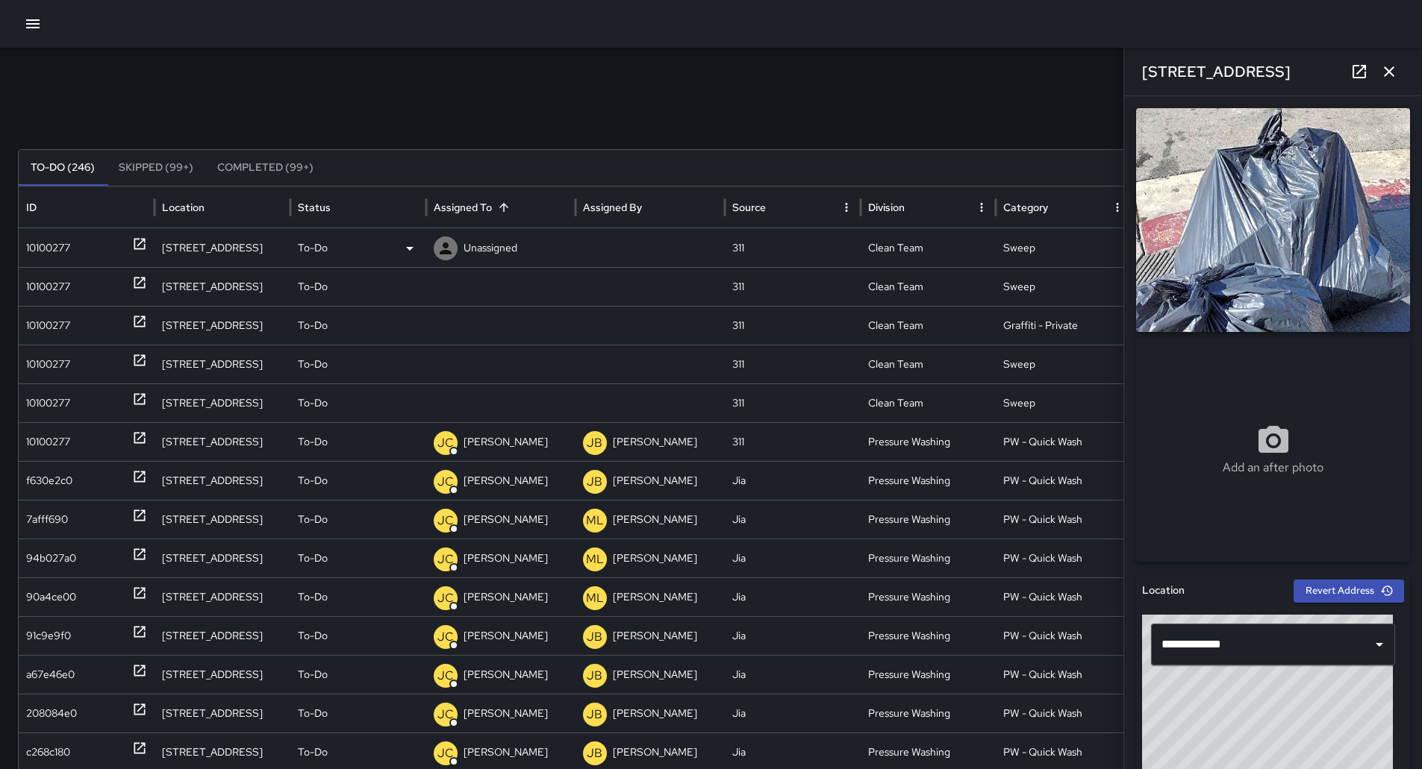
click at [55, 243] on div "10100277" at bounding box center [48, 248] width 44 height 38
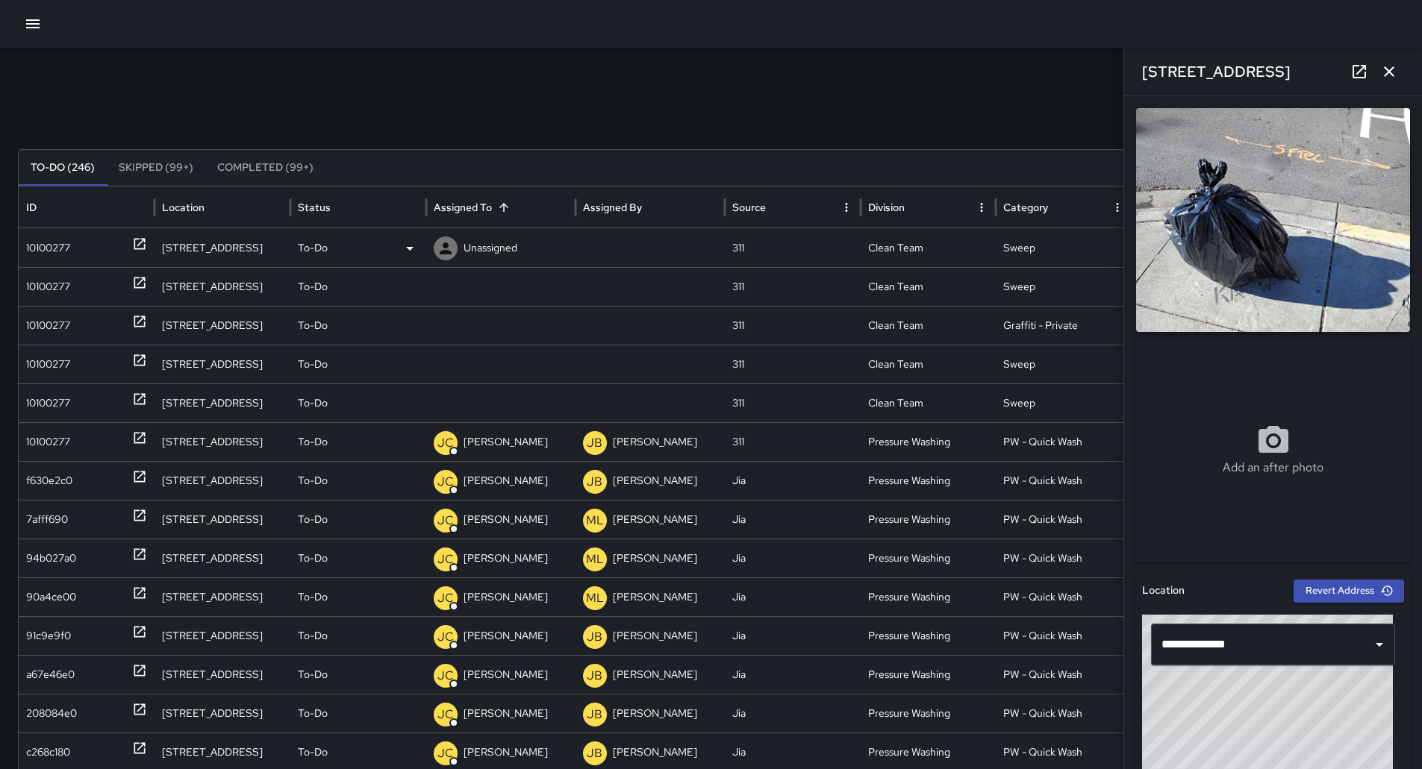
click at [369, 251] on div "To-Do" at bounding box center [358, 248] width 121 height 38
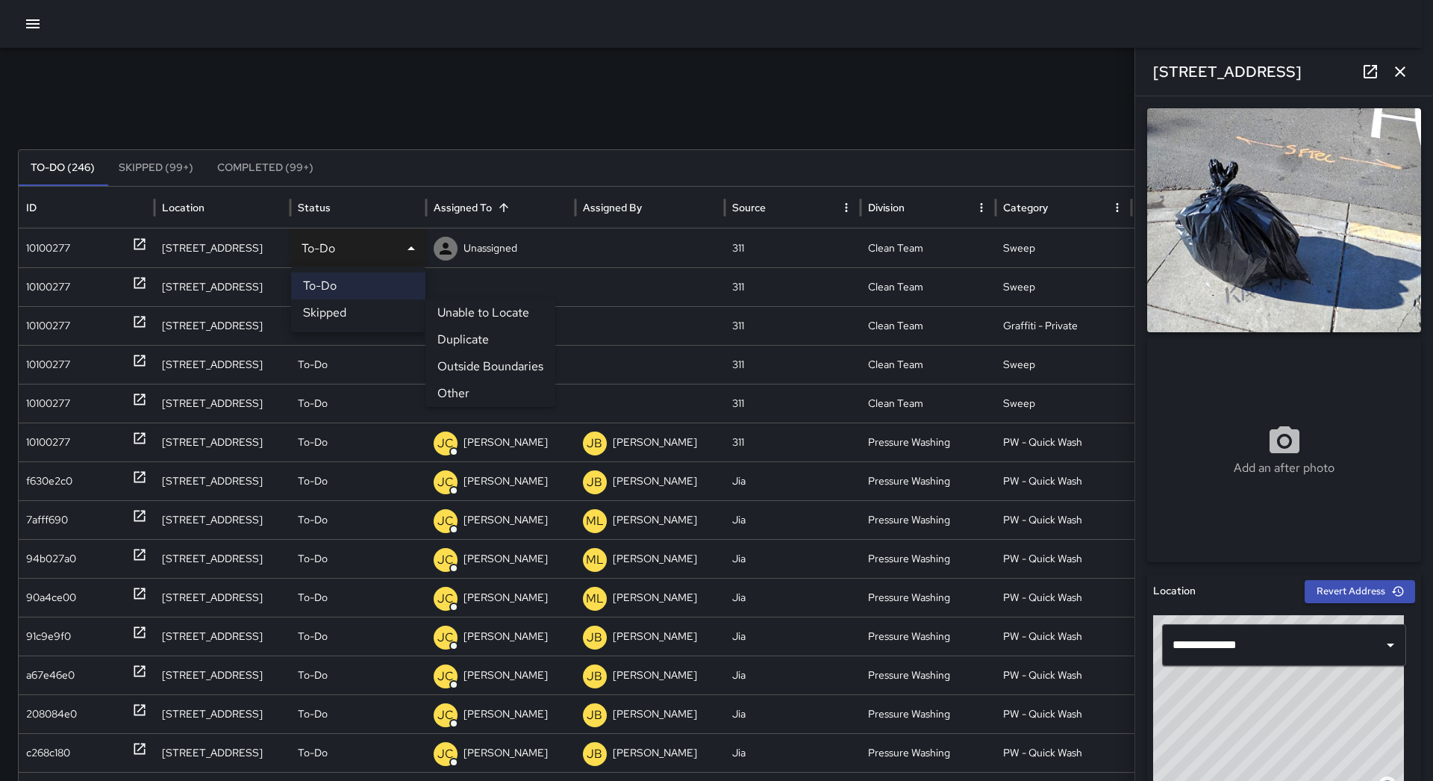
click at [460, 384] on li "Other" at bounding box center [490, 393] width 130 height 27
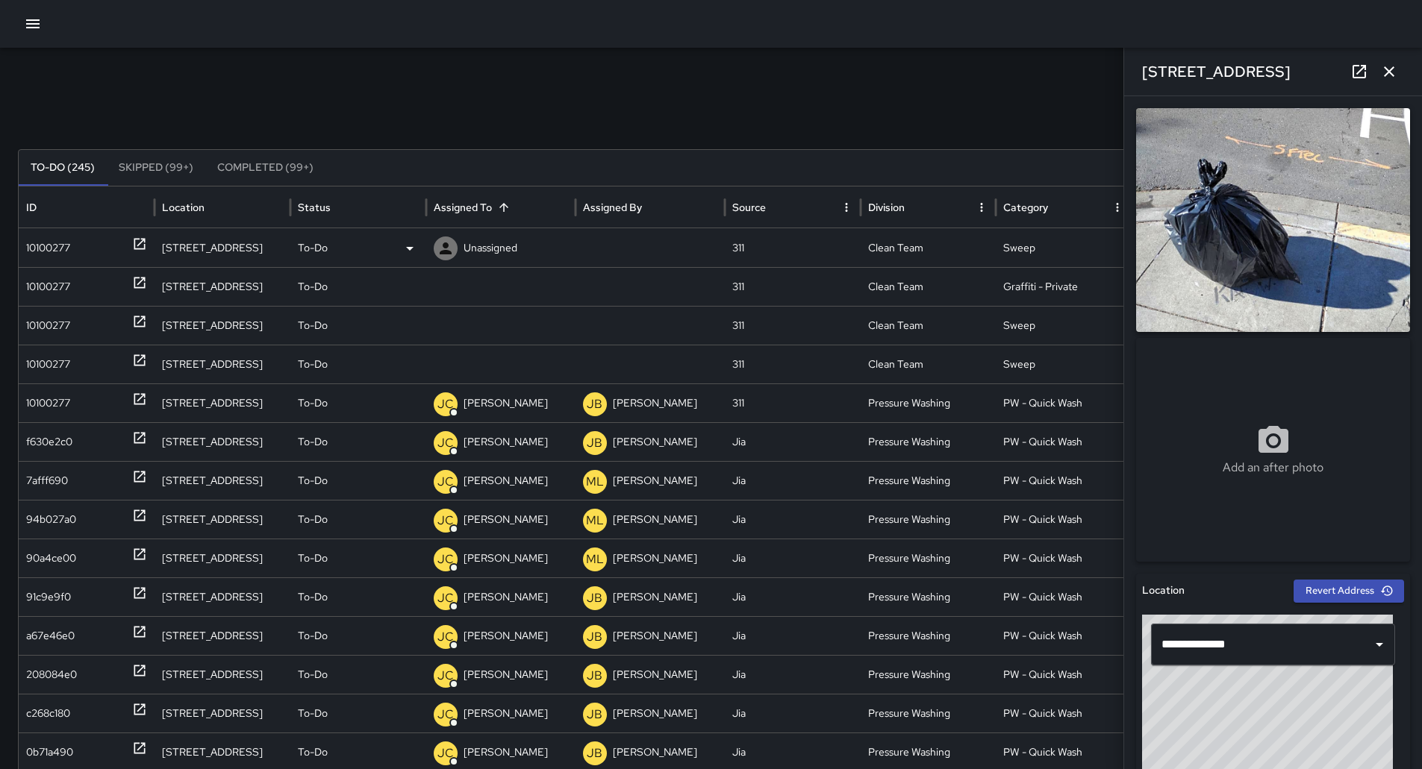
click at [85, 246] on div "10100277" at bounding box center [86, 248] width 121 height 38
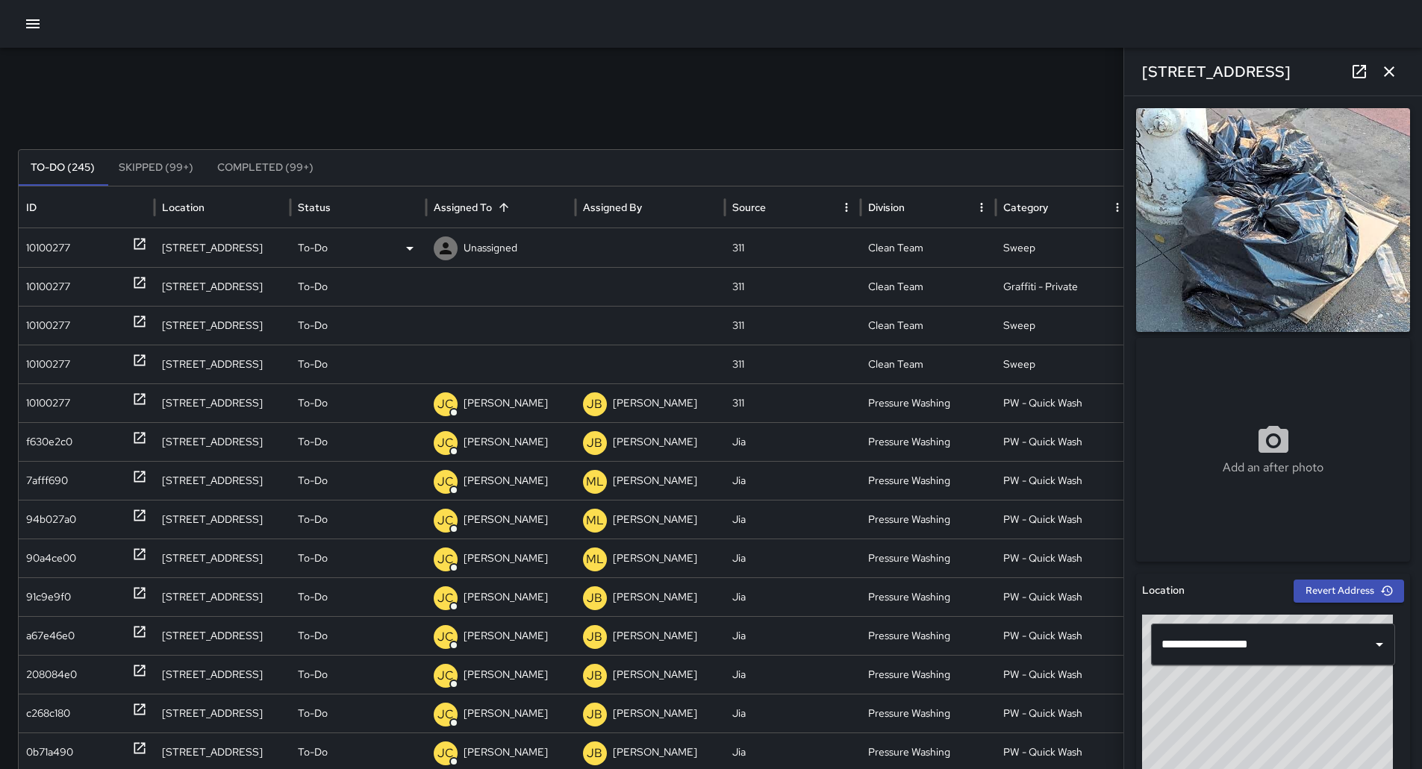
click at [397, 256] on div "To-Do" at bounding box center [358, 248] width 121 height 38
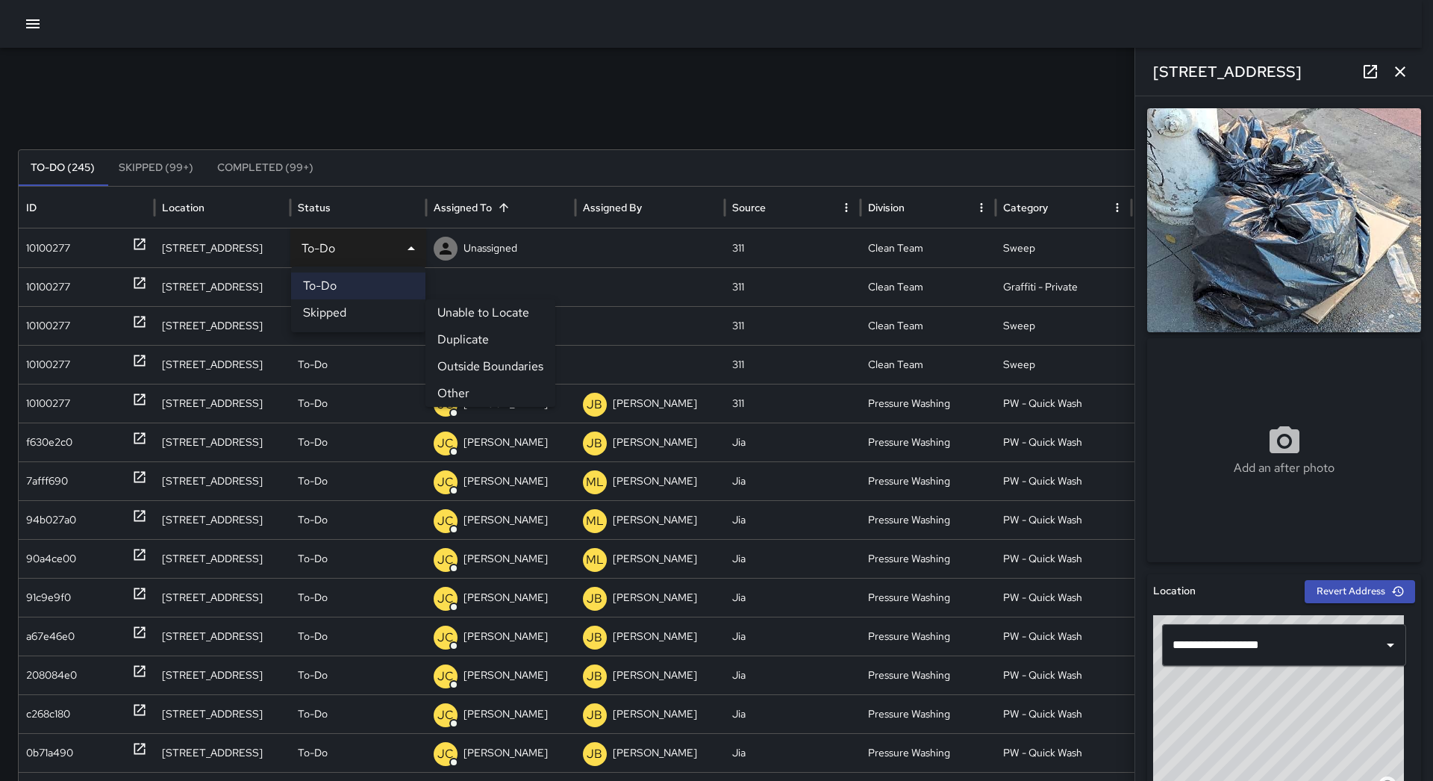
click at [461, 397] on li "Other" at bounding box center [490, 393] width 130 height 27
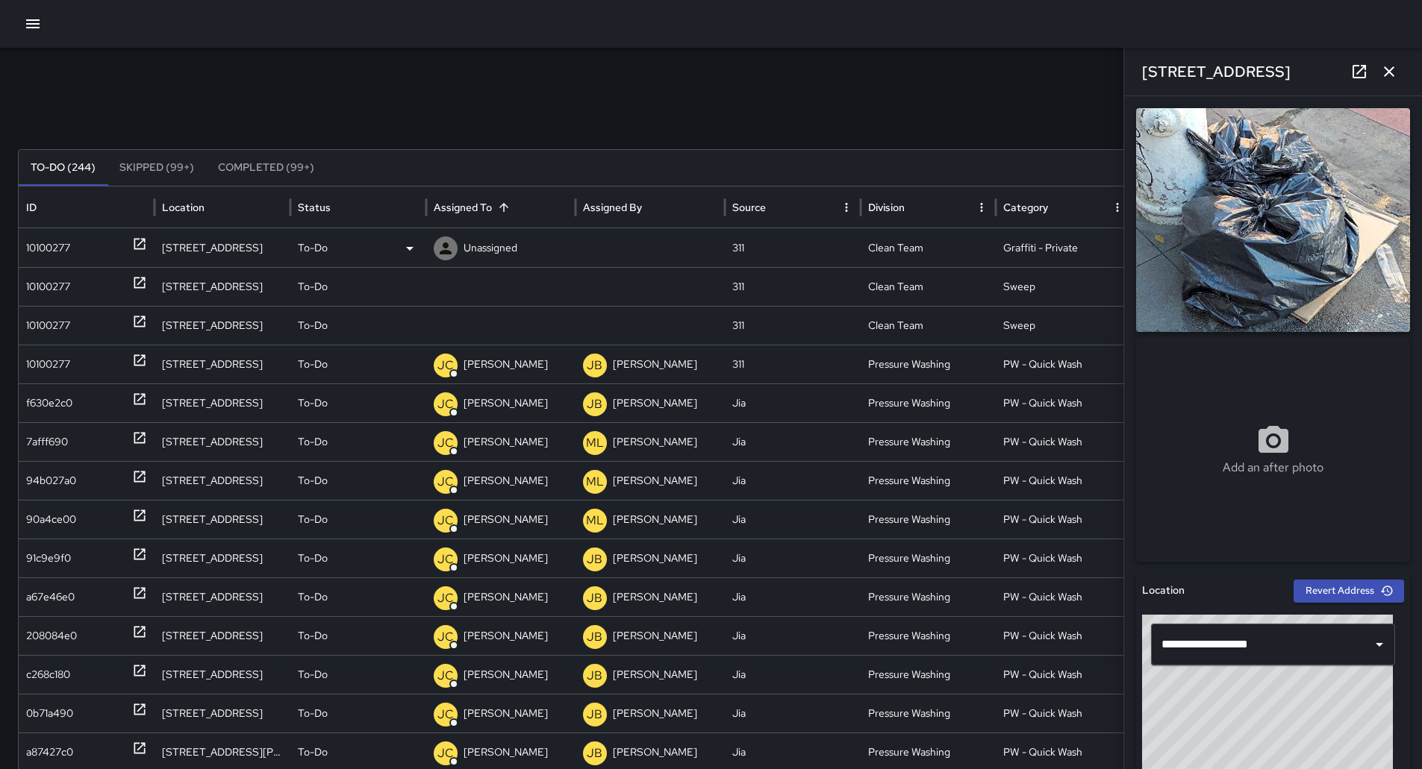
click at [42, 232] on div "10100277" at bounding box center [48, 248] width 44 height 38
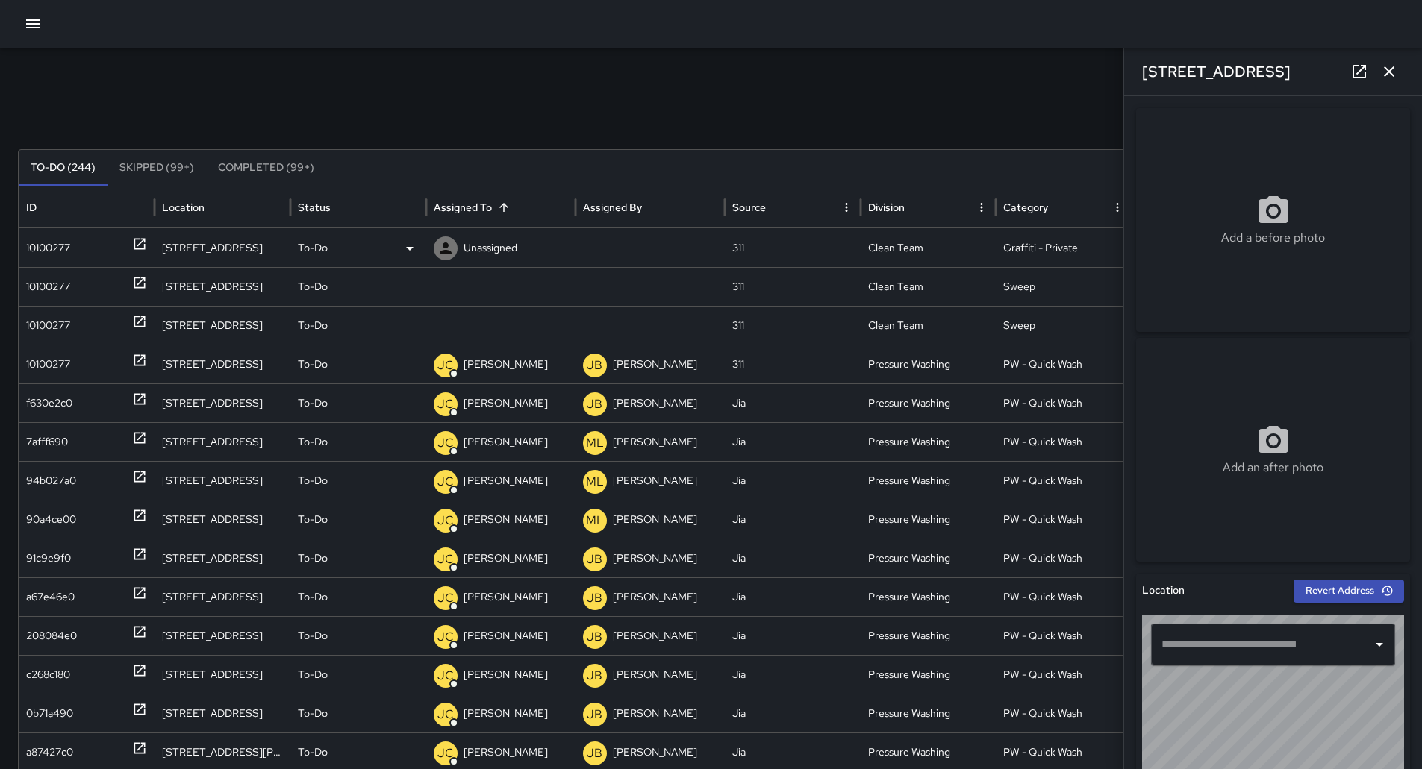
type input "**********"
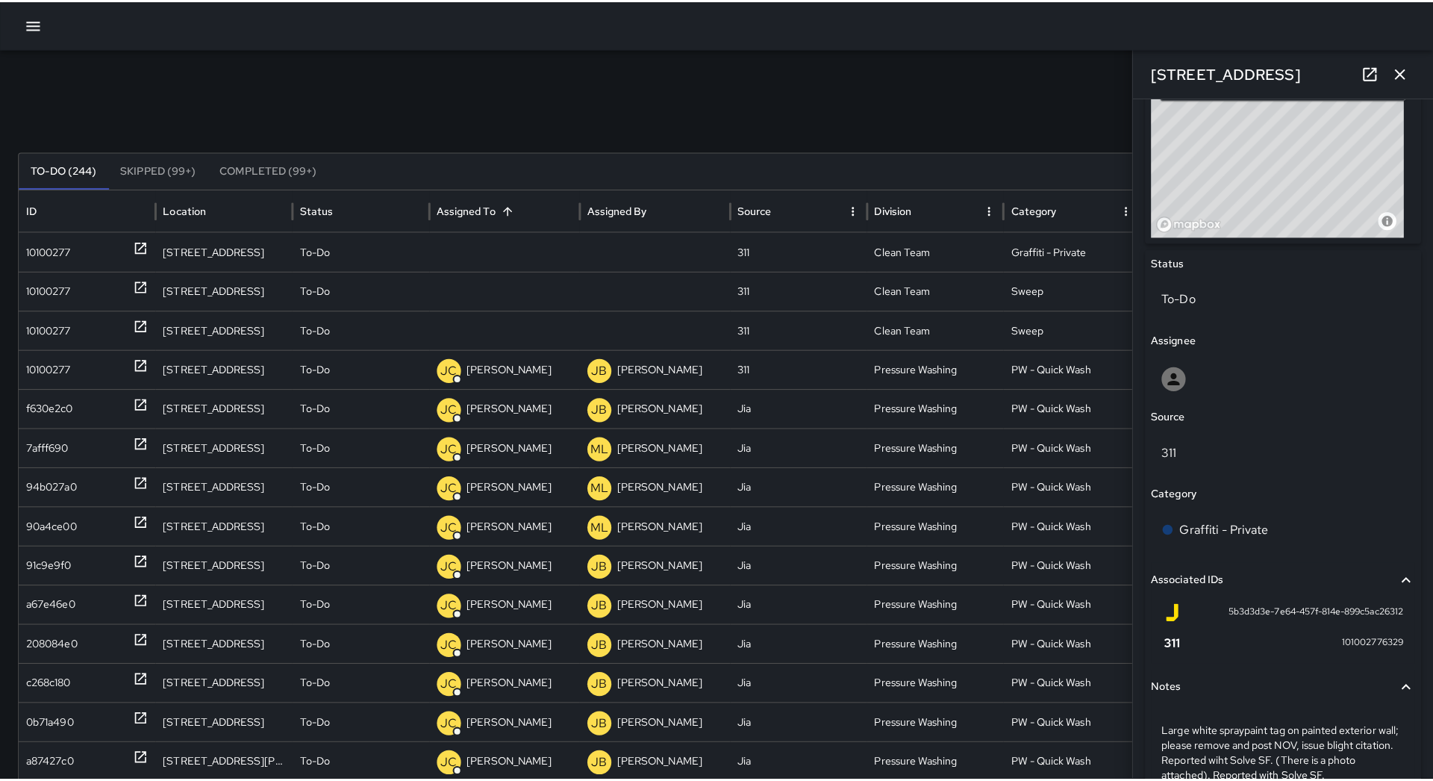
scroll to position [647, 0]
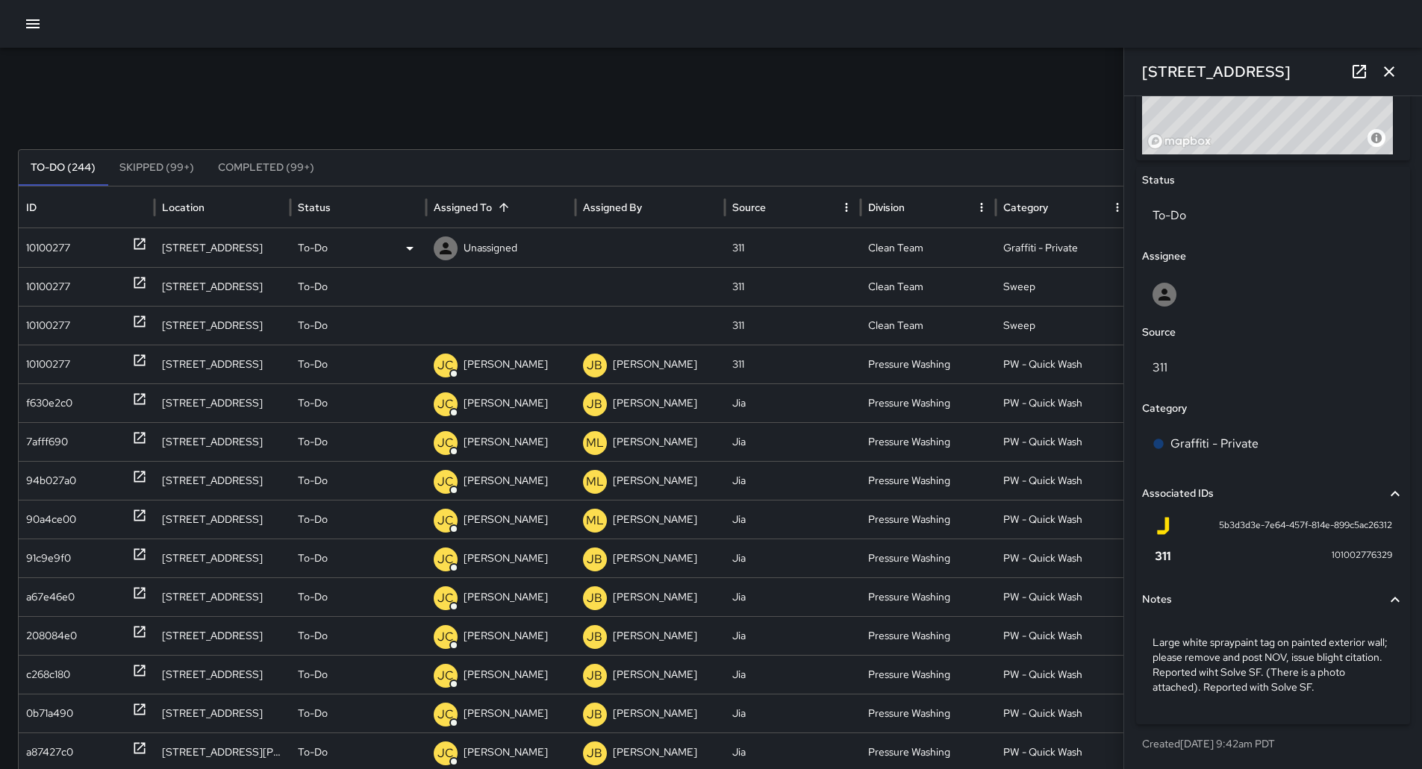
click at [501, 251] on p "Unassigned" at bounding box center [490, 248] width 54 height 38
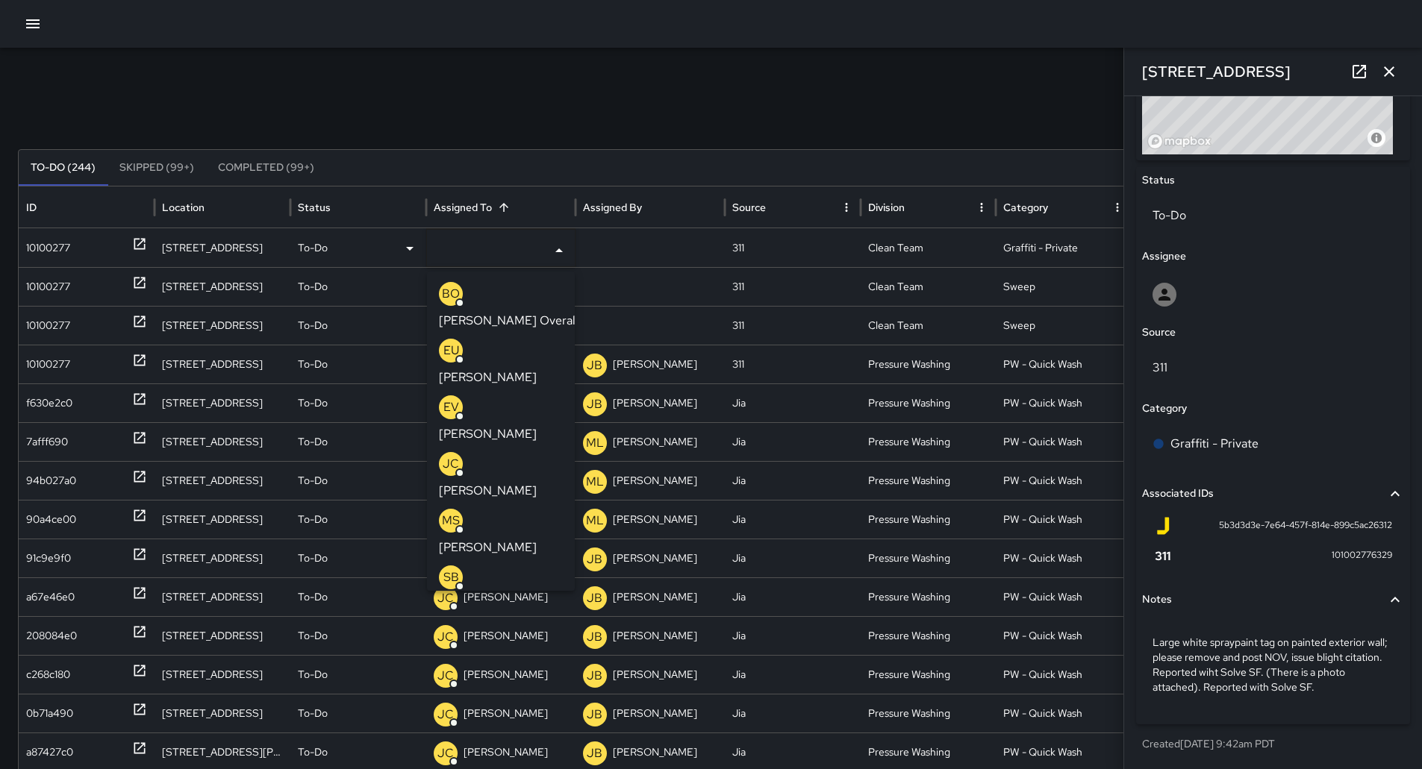
click at [507, 369] on p "[PERSON_NAME]" at bounding box center [488, 378] width 98 height 18
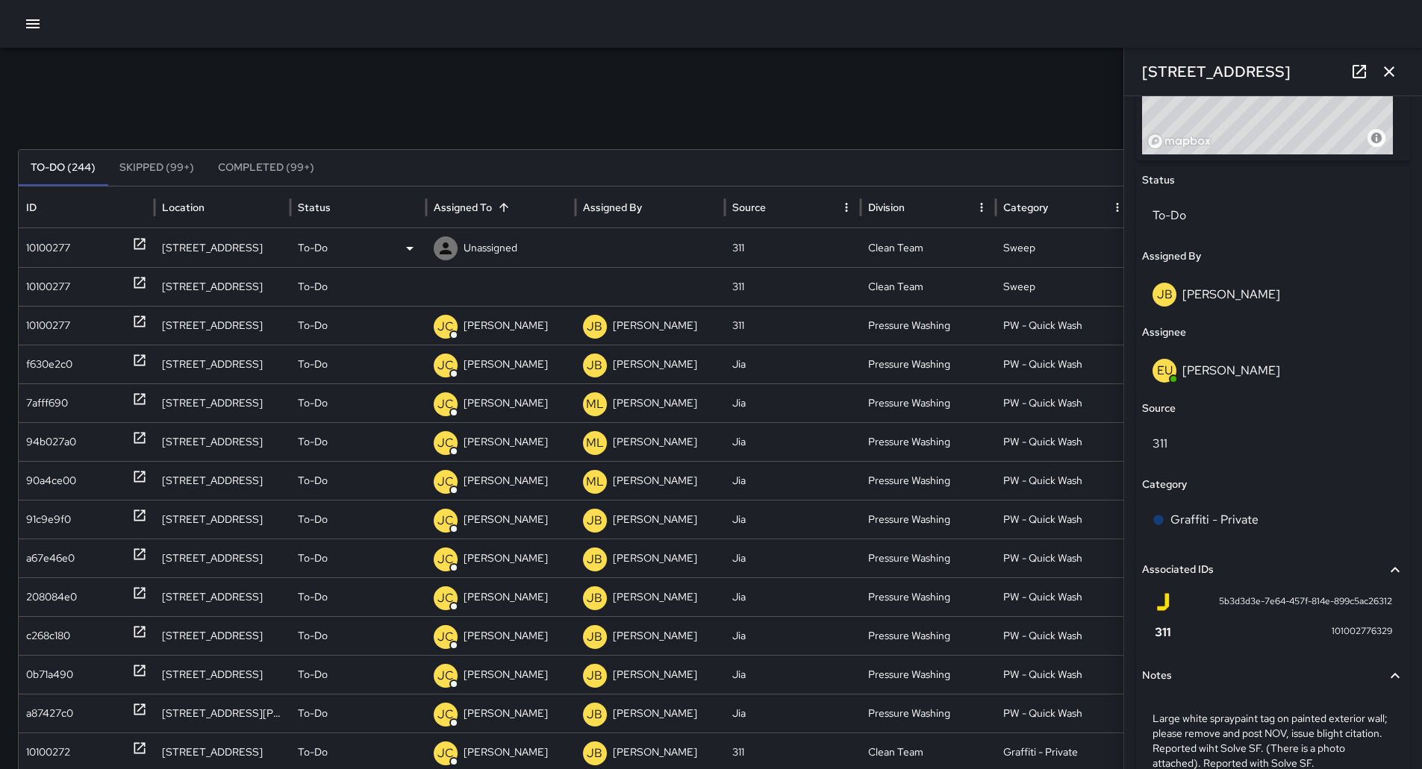
click at [82, 244] on div "10100277" at bounding box center [86, 248] width 121 height 38
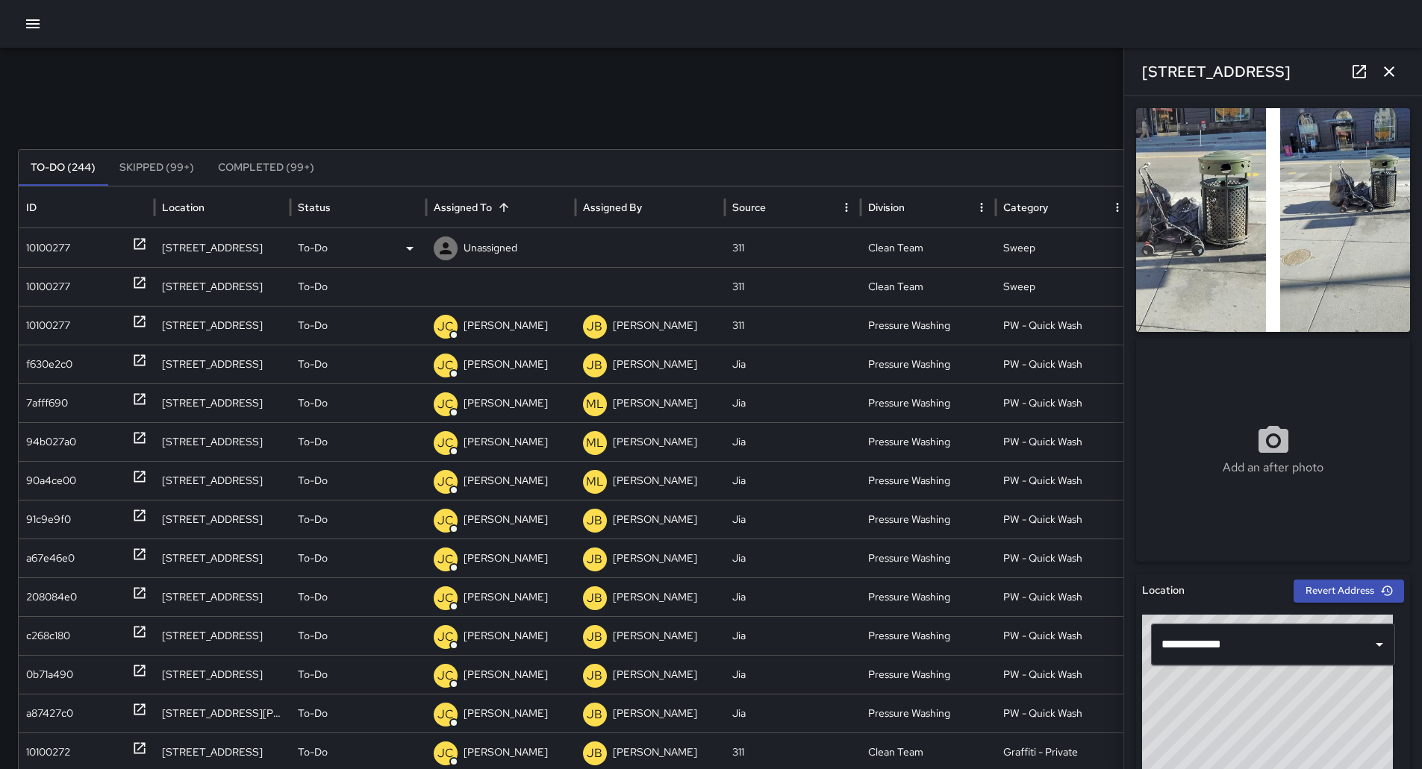
click at [401, 238] on div "To-Do" at bounding box center [358, 248] width 121 height 38
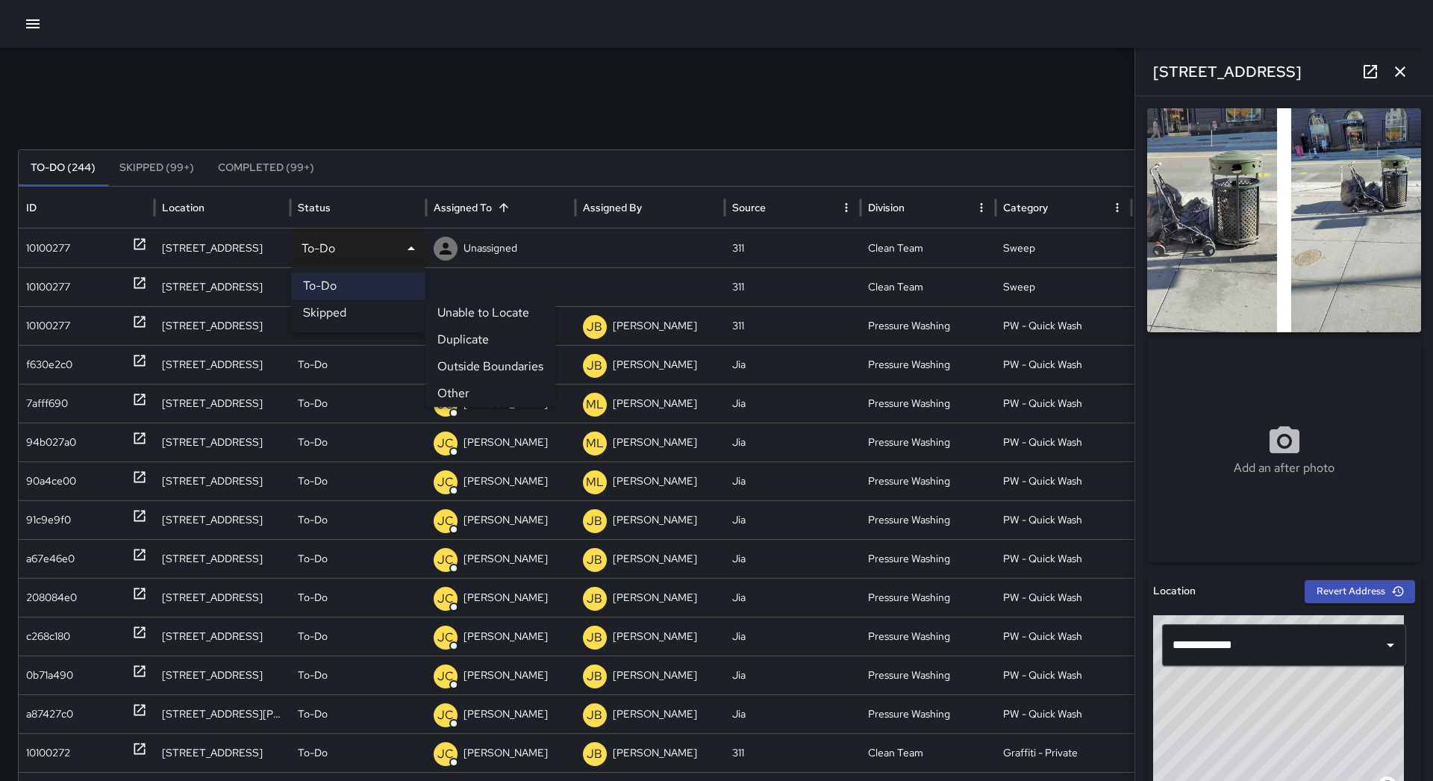
click at [468, 391] on li "Other" at bounding box center [490, 393] width 130 height 27
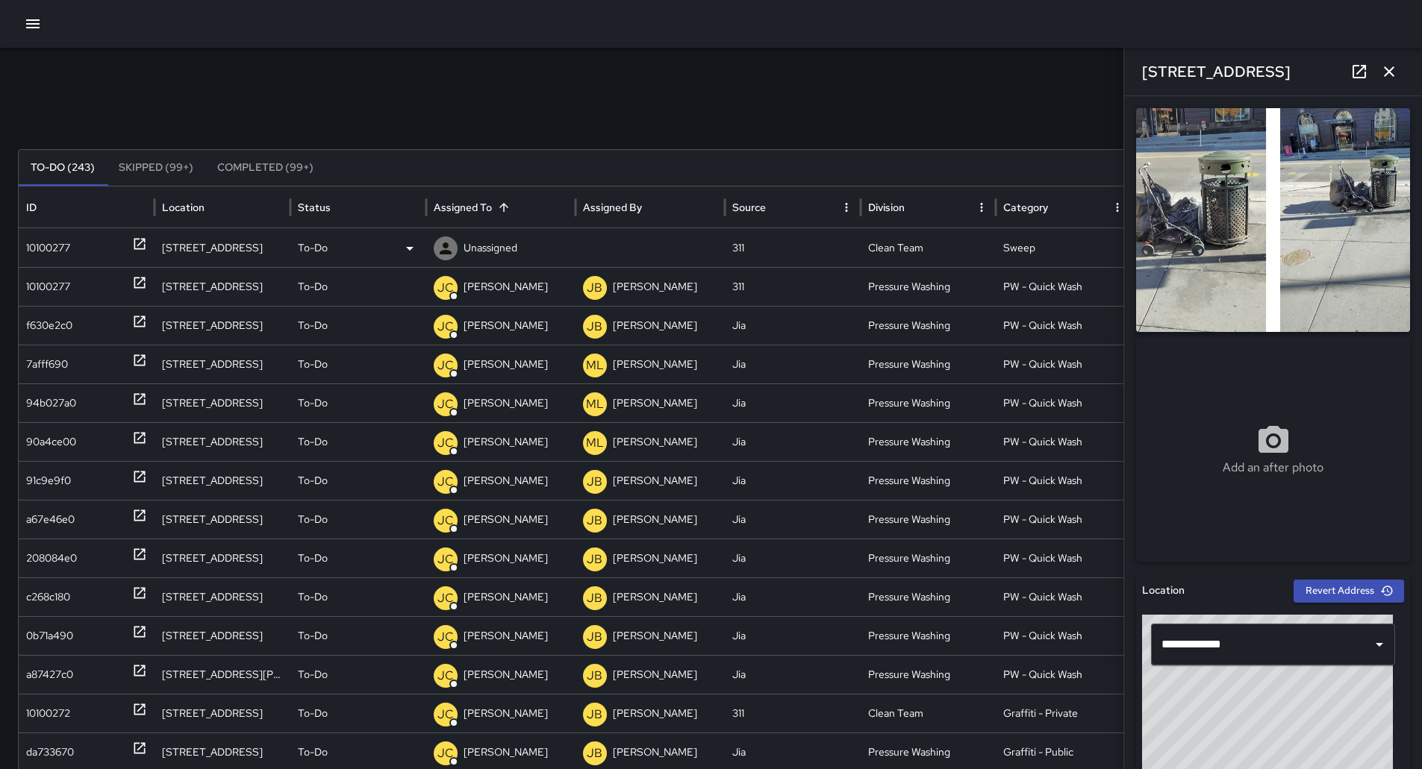
click at [81, 250] on div "10100277" at bounding box center [86, 248] width 121 height 38
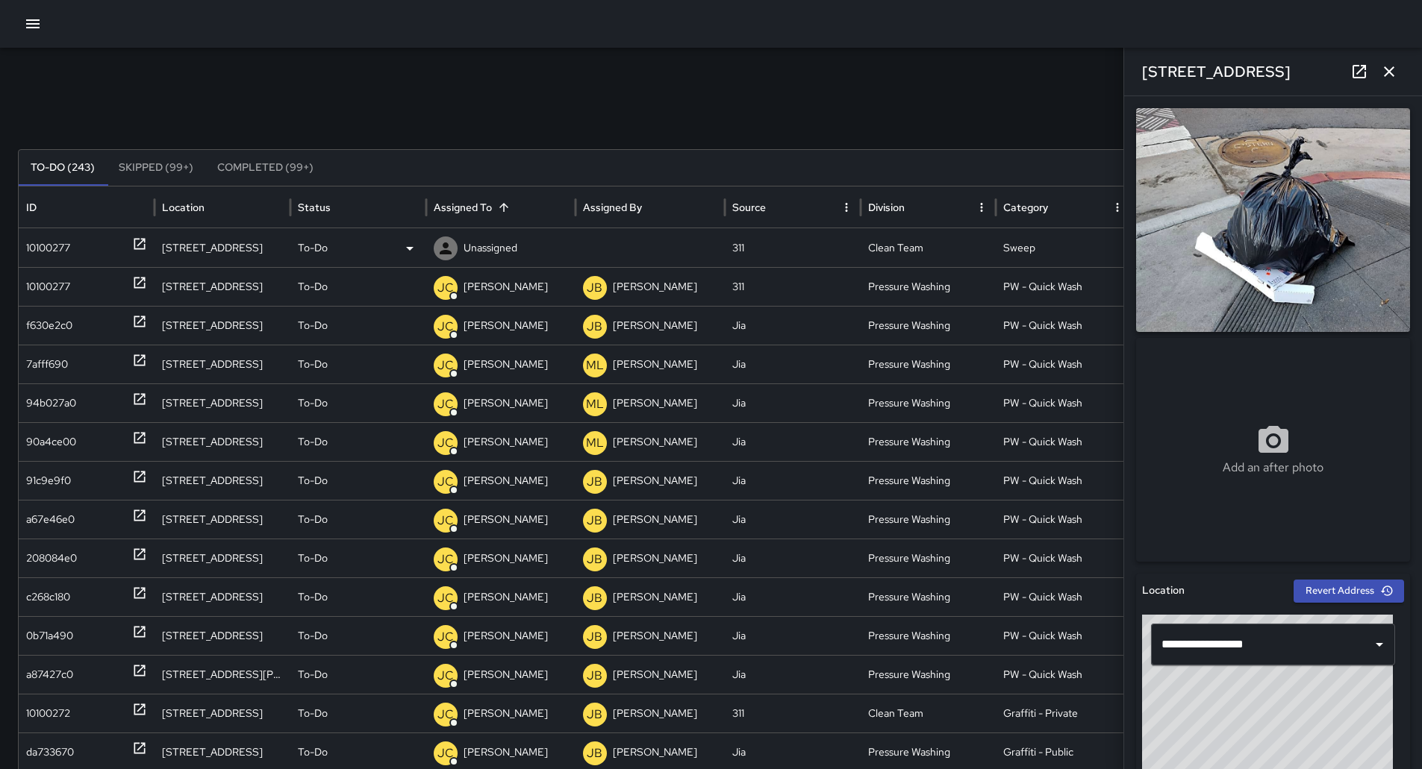
click at [375, 254] on div "To-Do" at bounding box center [358, 248] width 121 height 38
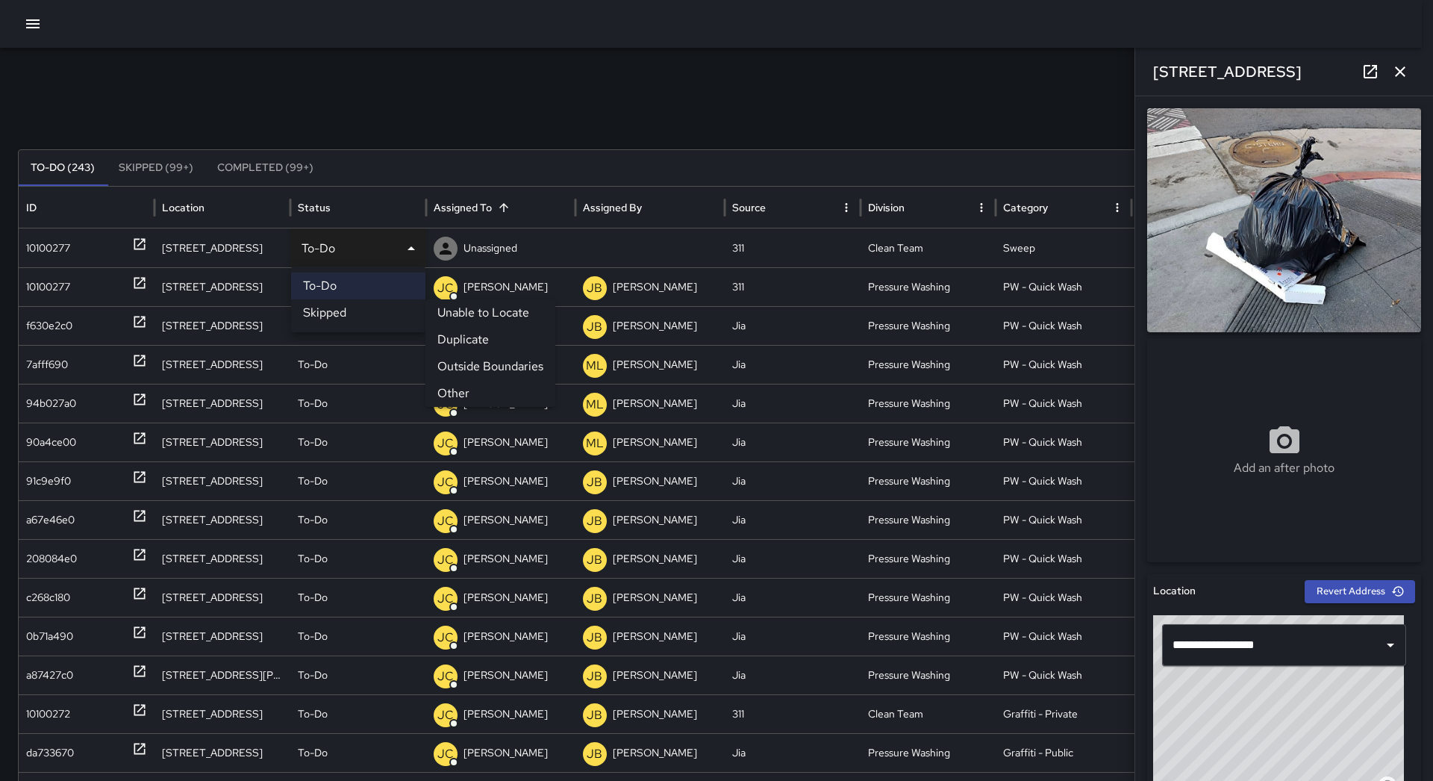
click at [477, 387] on li "Other" at bounding box center [490, 393] width 130 height 27
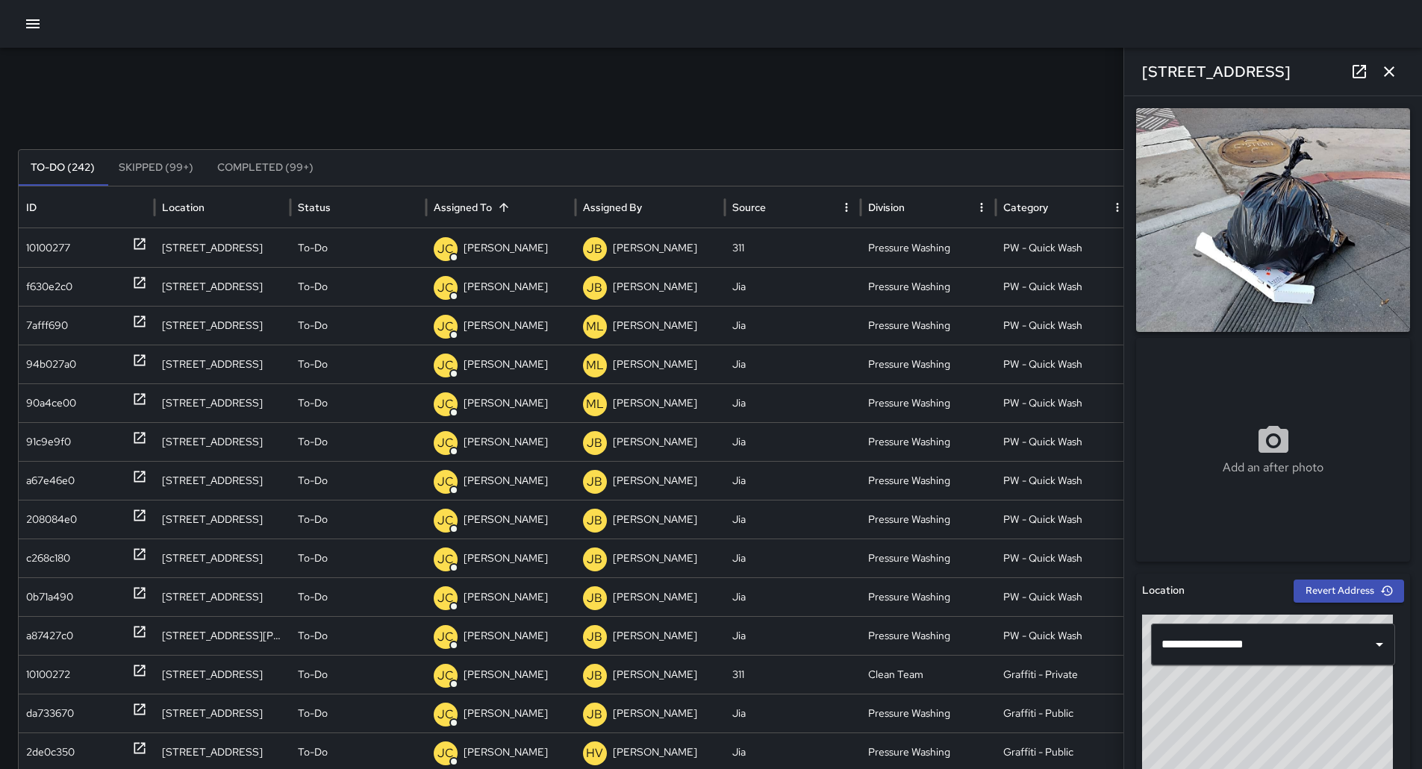
drag, startPoint x: 30, startPoint y: 25, endPoint x: 21, endPoint y: 42, distance: 18.7
click at [26, 27] on icon "button" at bounding box center [33, 24] width 18 height 18
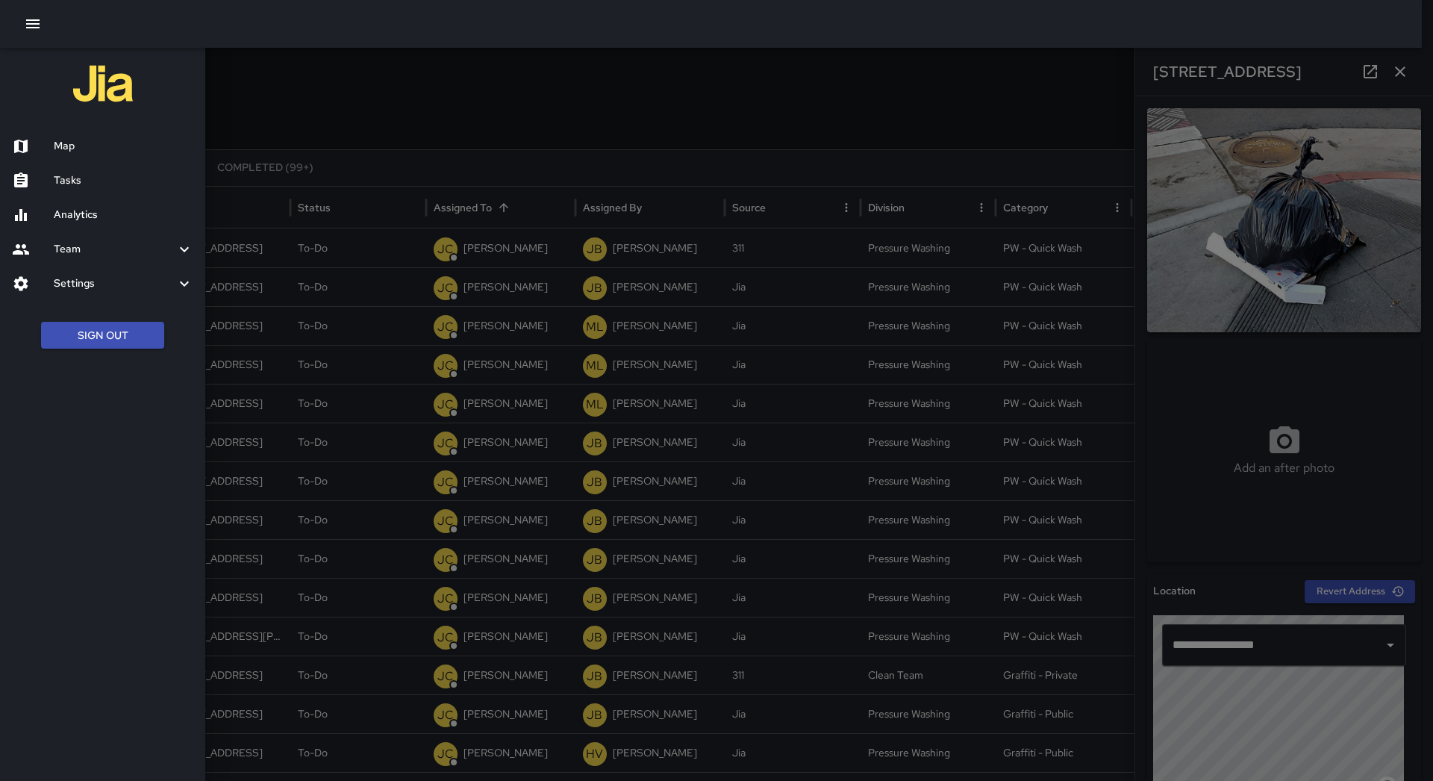
click at [60, 158] on div "Map" at bounding box center [102, 146] width 205 height 34
